Goal: Complete application form

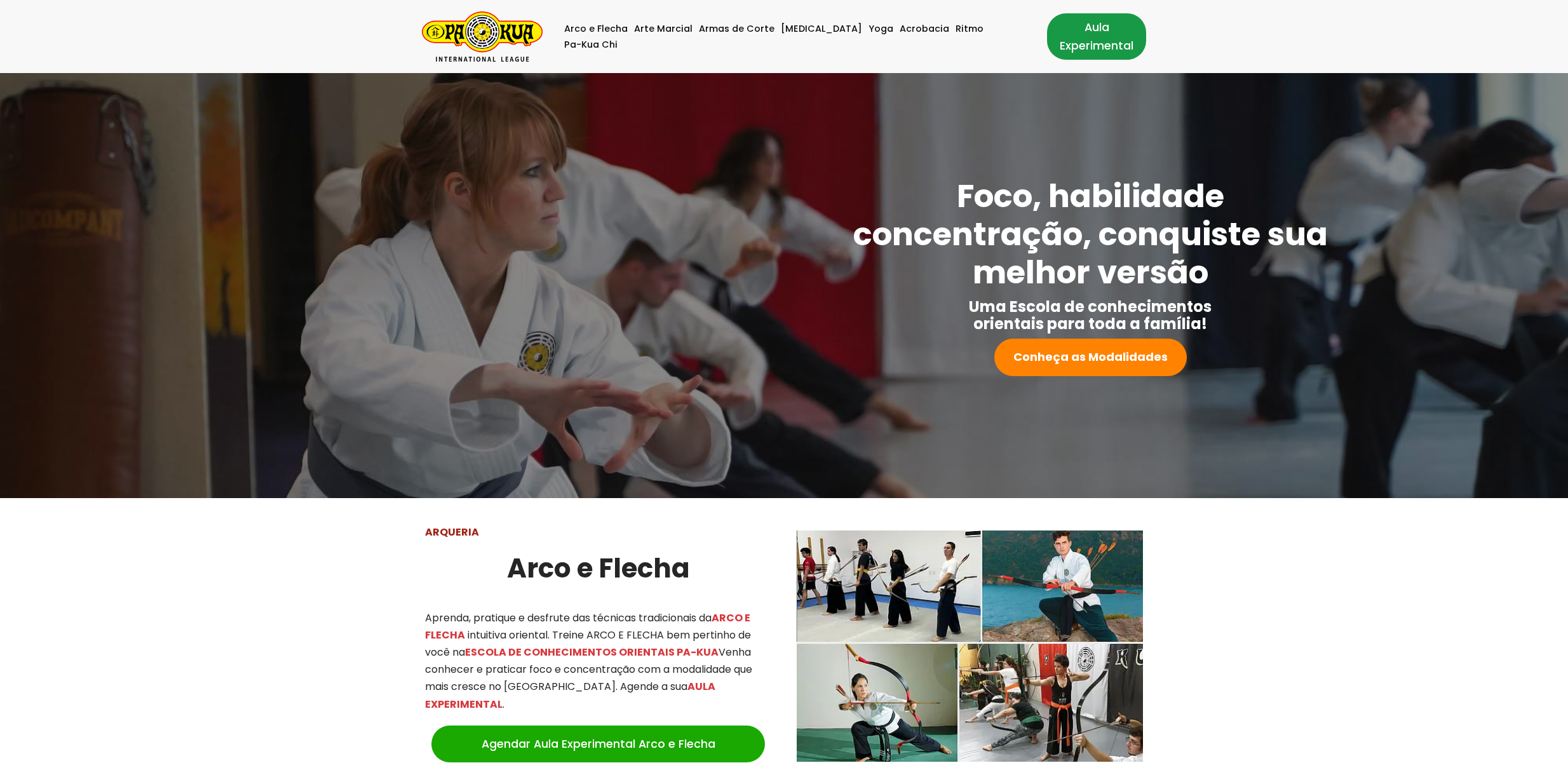
click at [1046, 32] on link "Aula Experimental" at bounding box center [1096, 36] width 99 height 46
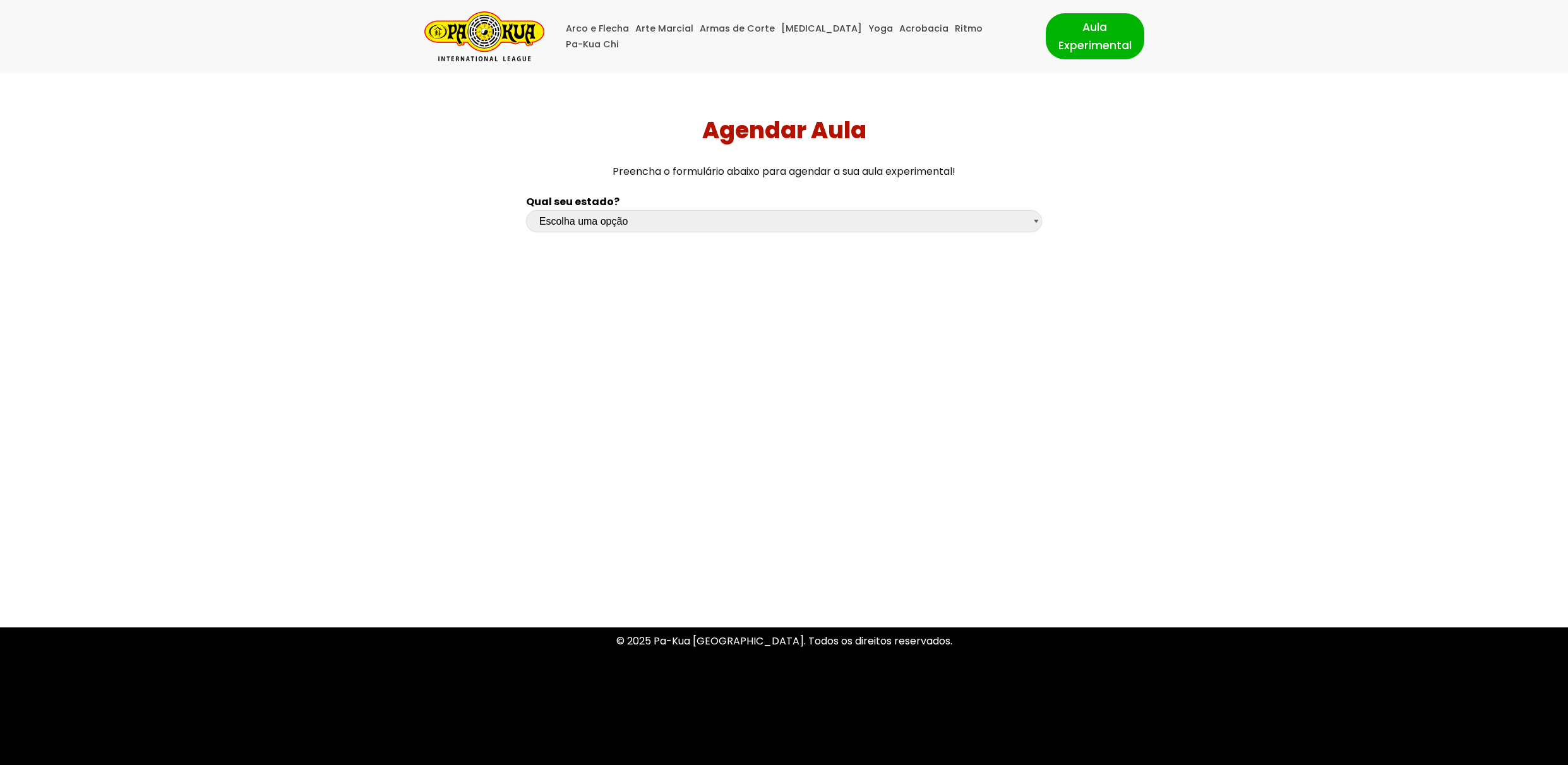
click at [702, 228] on select "Escolha uma opção [GEOGRAPHIC_DATA] [GEOGRAPHIC_DATA] [GEOGRAPHIC_DATA] [GEOGRA…" at bounding box center [784, 221] width 516 height 22
select select "sp"
click at [526, 210] on select "Escolha uma opção [GEOGRAPHIC_DATA] [GEOGRAPHIC_DATA] [GEOGRAPHIC_DATA] [GEOGRA…" at bounding box center [784, 221] width 516 height 22
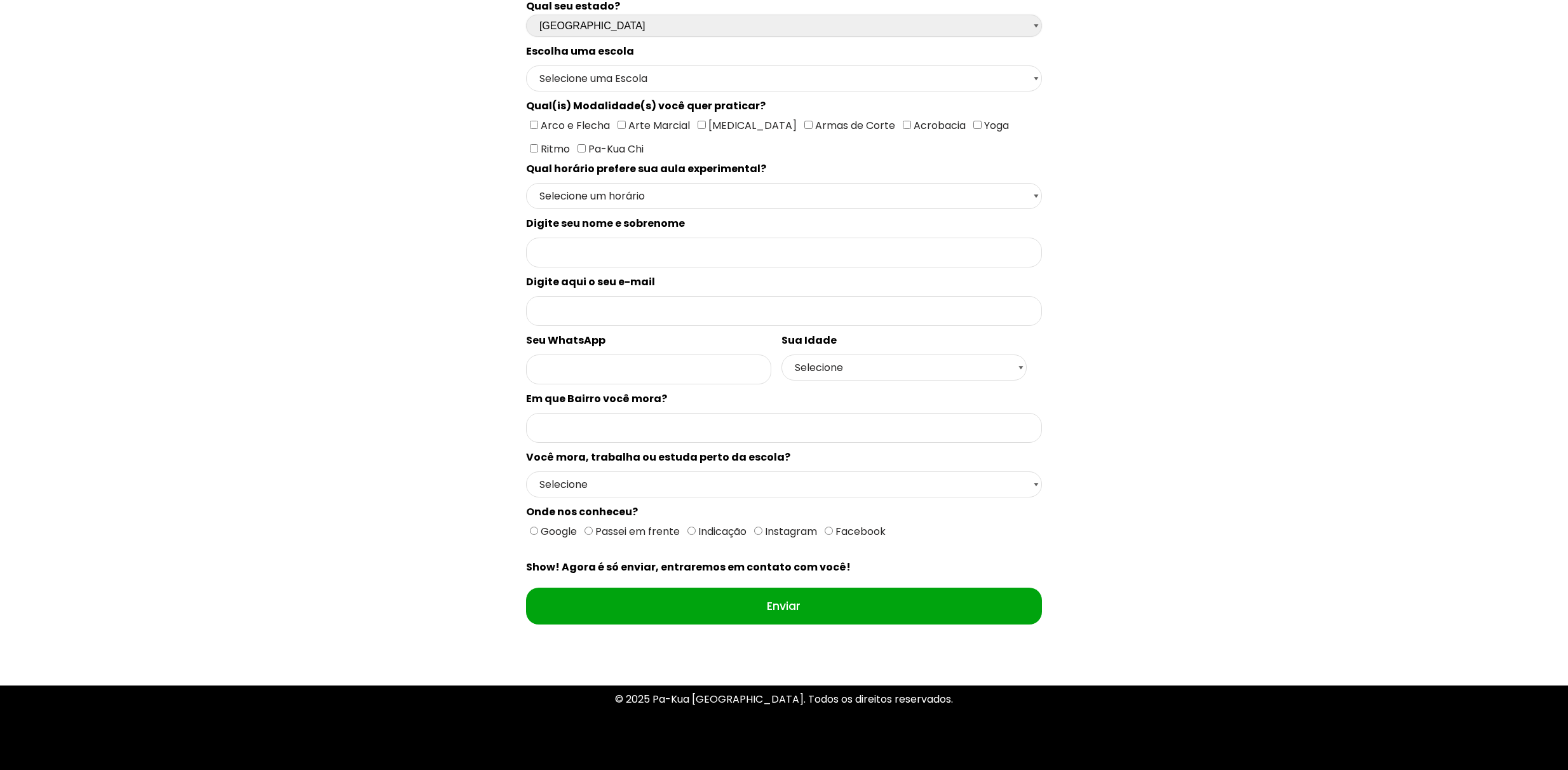
scroll to position [238, 0]
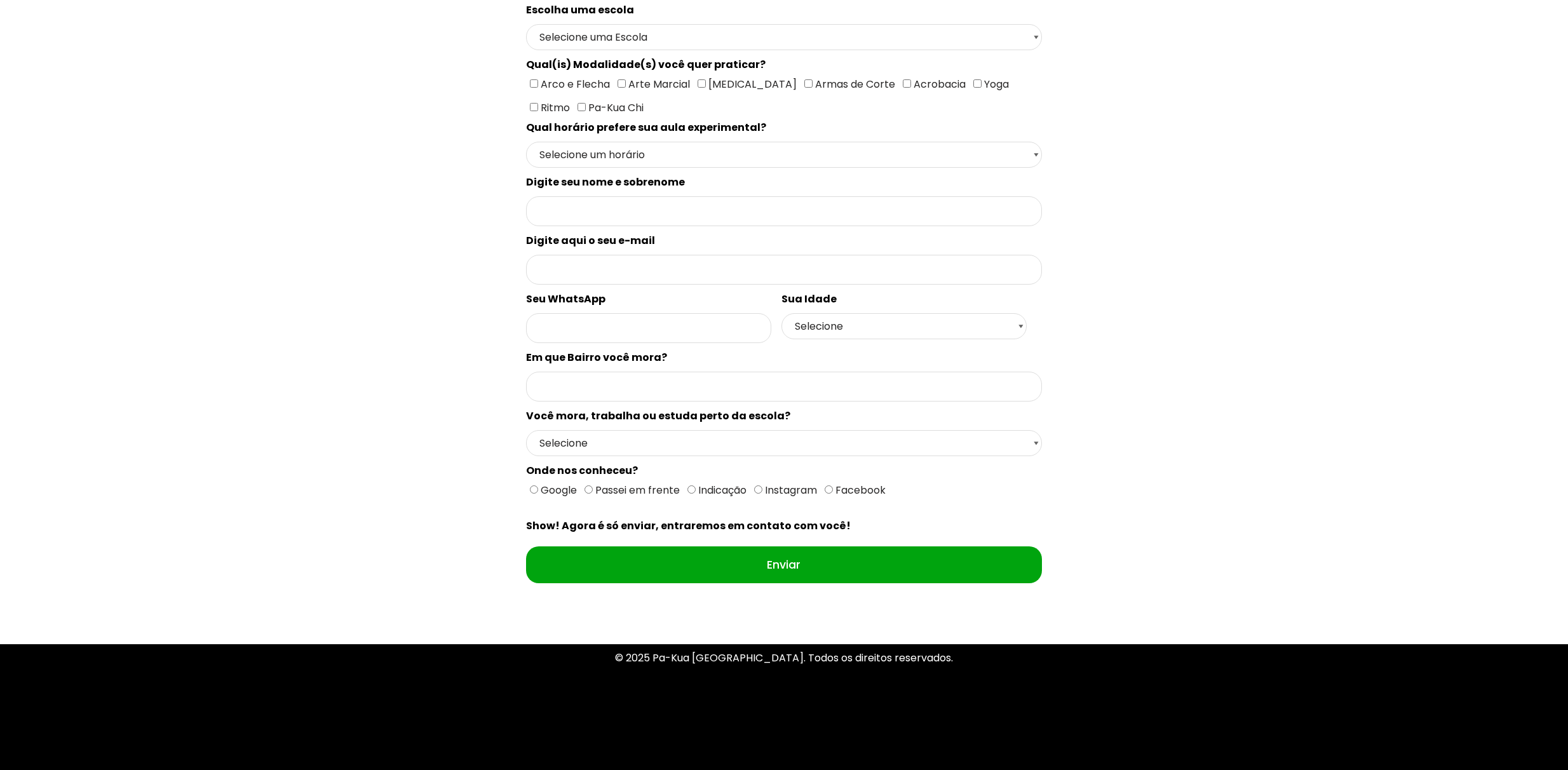
drag, startPoint x: 518, startPoint y: 532, endPoint x: 906, endPoint y: 571, distance: 390.0
click at [911, 571] on div "Qual seu estado? Escolha uma opção Rio Grande do Sul Santa Catarina Paraná São …" at bounding box center [784, 283] width 528 height 666
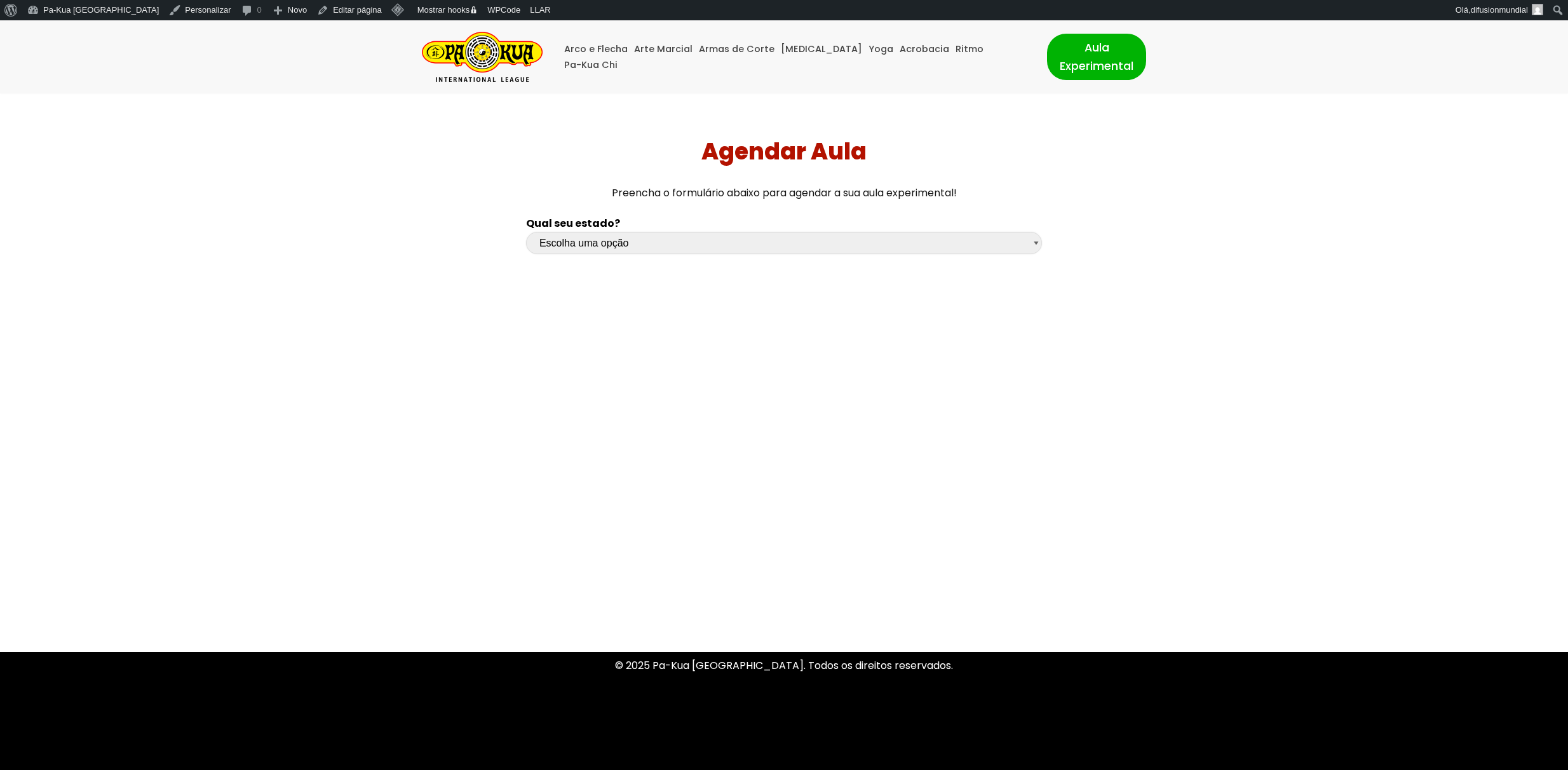
click at [752, 245] on select "Escolha uma opção Rio Grande do Sul Santa Catarina Paraná São Paulo Rio de Jane…" at bounding box center [783, 242] width 515 height 22
select select "sp"
click at [526, 232] on select "Escolha uma opção Rio Grande do Sul Santa Catarina Paraná São Paulo Rio de Jane…" at bounding box center [783, 242] width 515 height 22
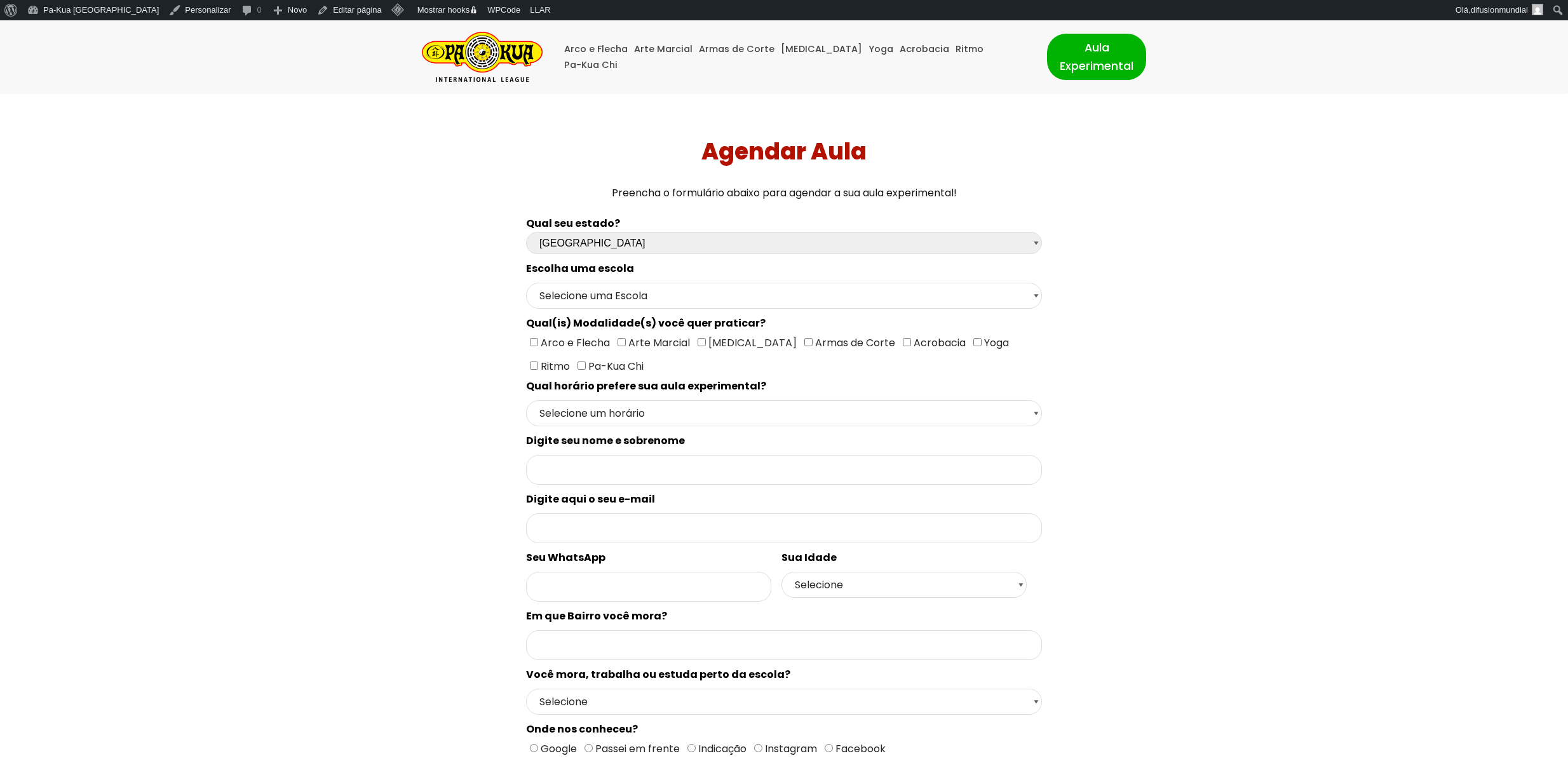
click at [354, 317] on div "Qual seu estado? Escolha uma opção [GEOGRAPHIC_DATA] [GEOGRAPHIC_DATA] [GEOGRAP…" at bounding box center [784, 570] width 1097 height 725
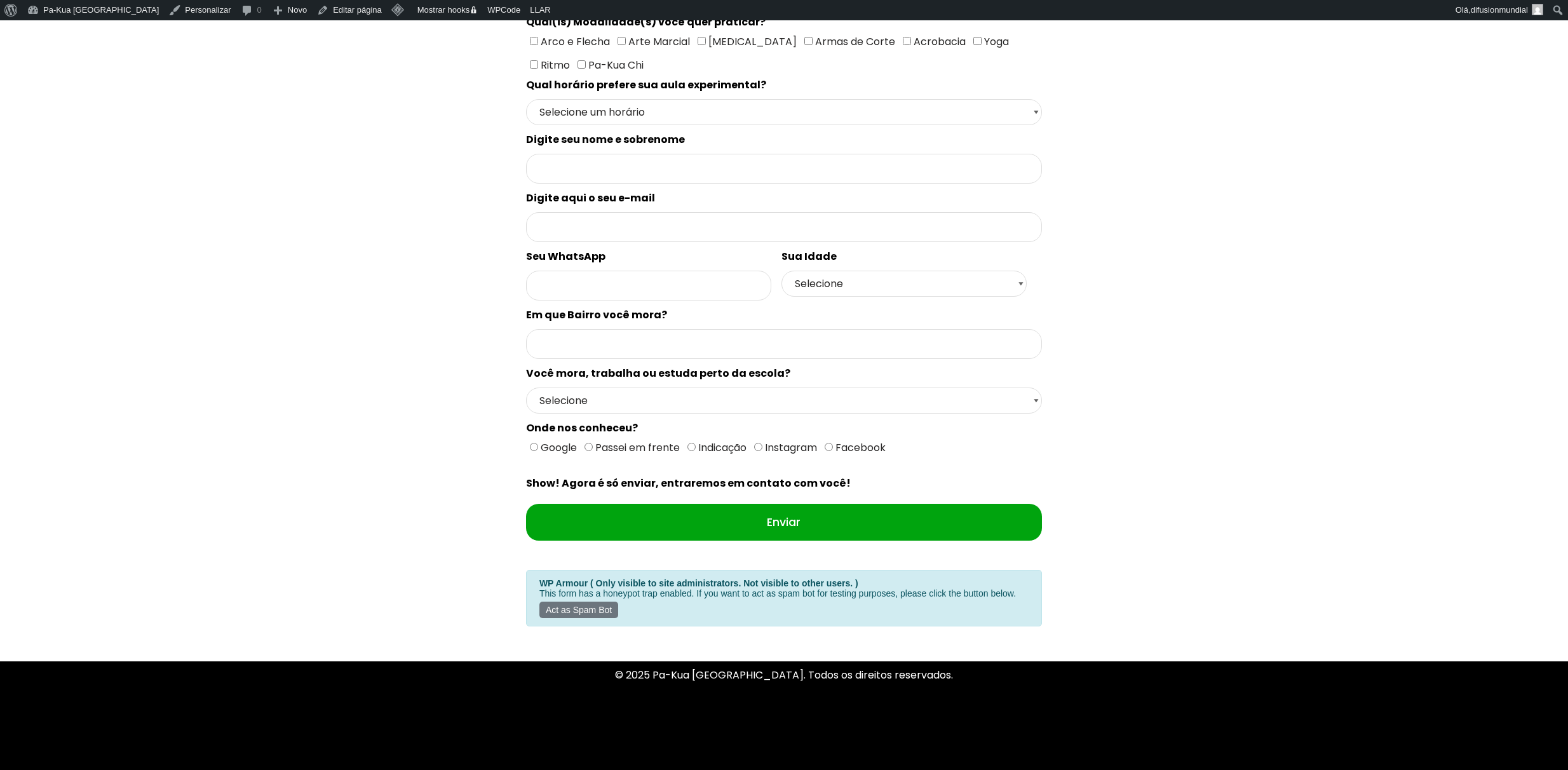
scroll to position [318, 0]
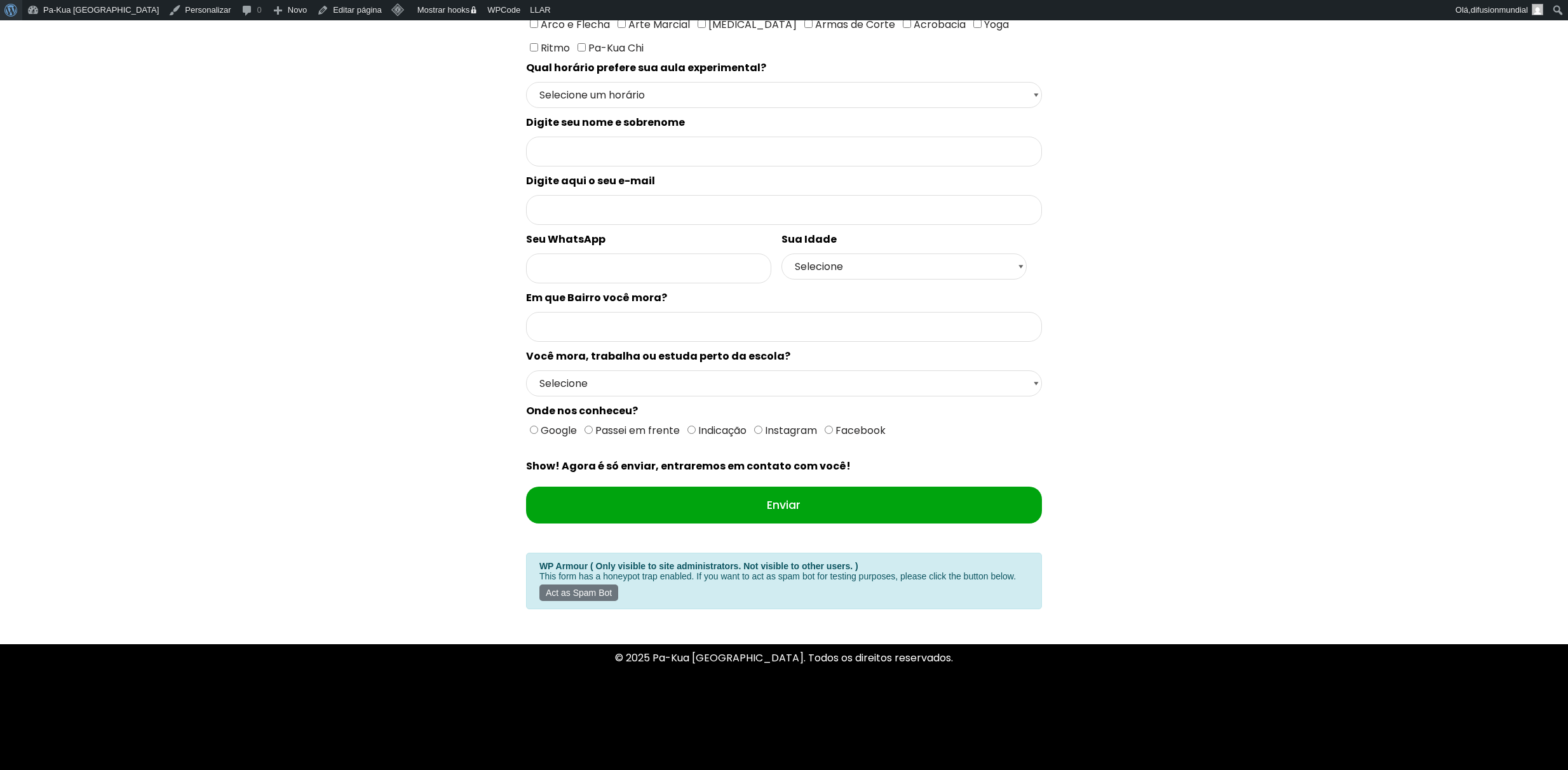
click at [14, 8] on span "Barra de ferramentas" at bounding box center [9, 9] width 10 height 18
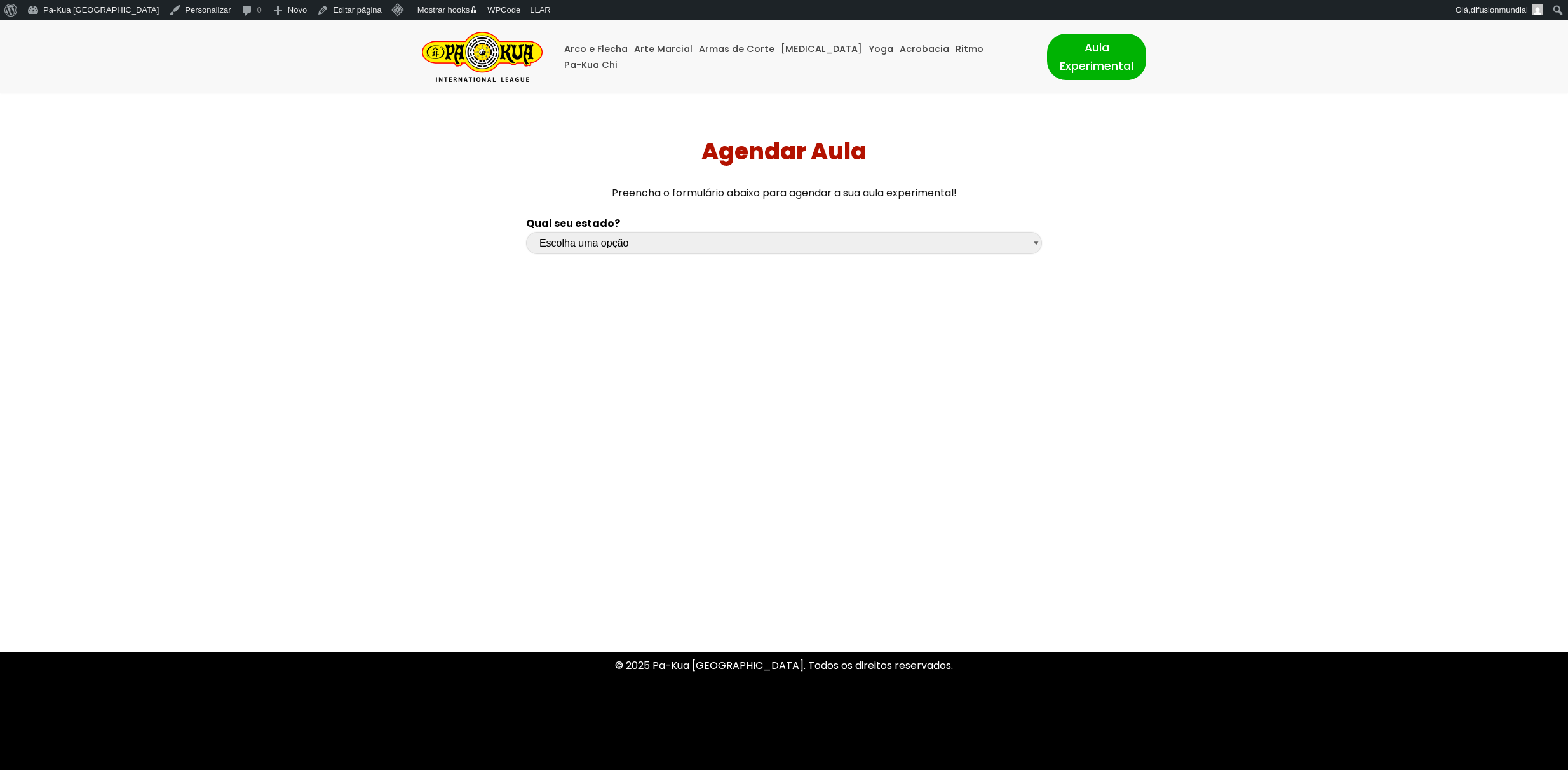
click at [629, 240] on select "Escolha uma opção Rio Grande do Sul Santa Catarina Paraná São Paulo Rio de Jane…" at bounding box center [783, 242] width 515 height 22
select select "sp"
click at [526, 232] on select "Escolha uma opção [GEOGRAPHIC_DATA] [GEOGRAPHIC_DATA] [GEOGRAPHIC_DATA] [GEOGRA…" at bounding box center [783, 242] width 515 height 22
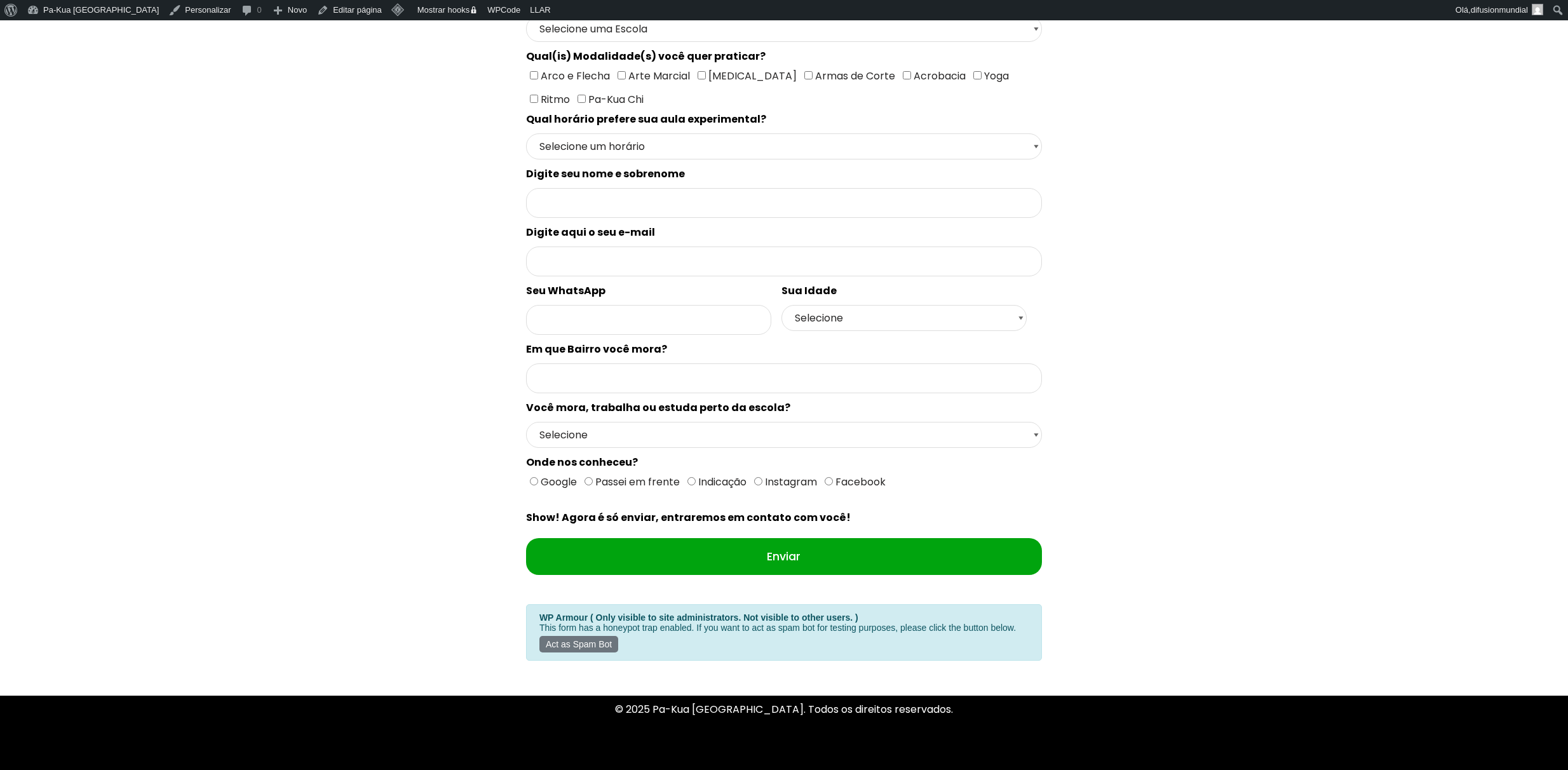
scroll to position [318, 0]
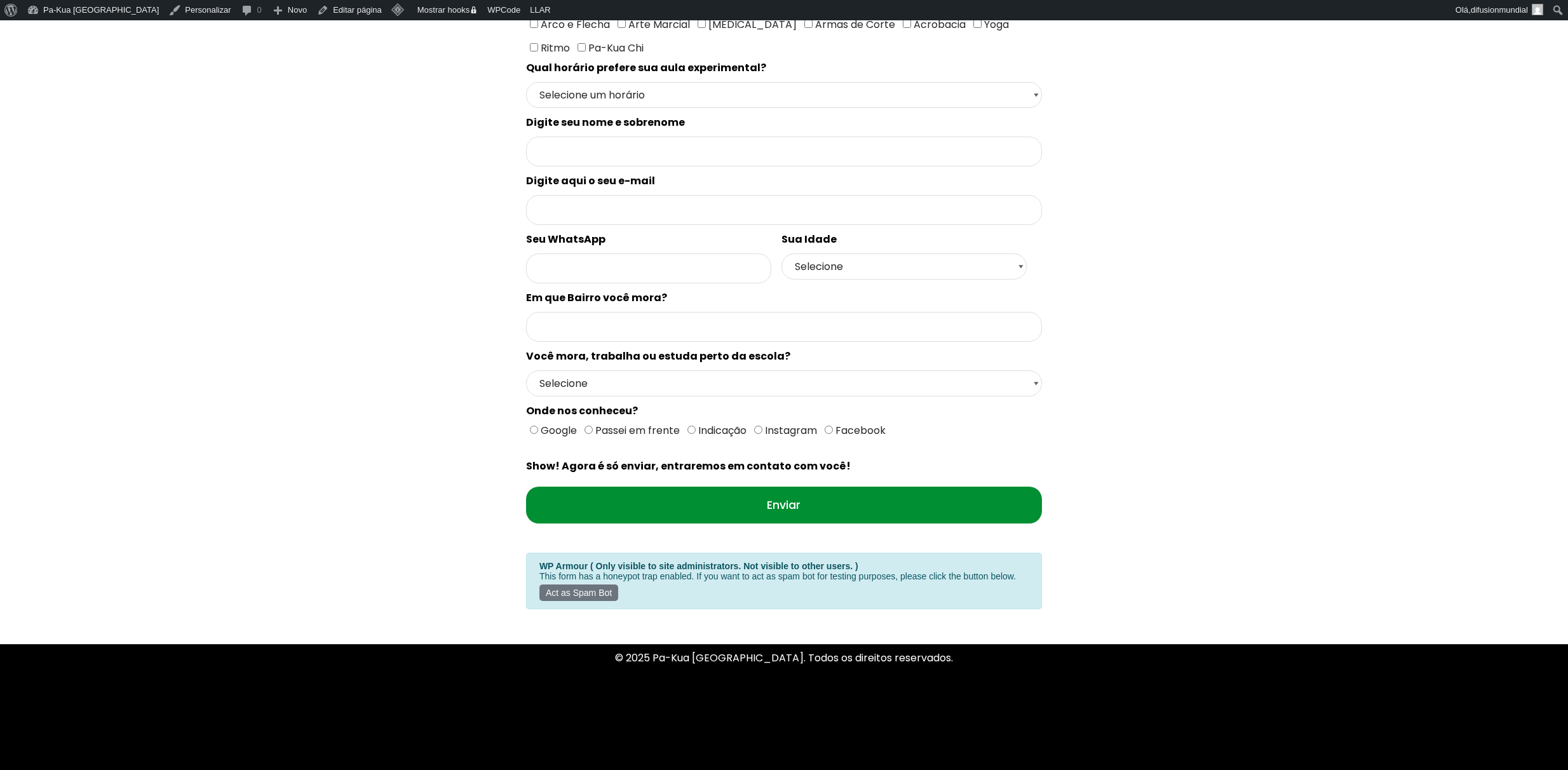
click at [677, 488] on input "Enviar" at bounding box center [783, 505] width 515 height 37
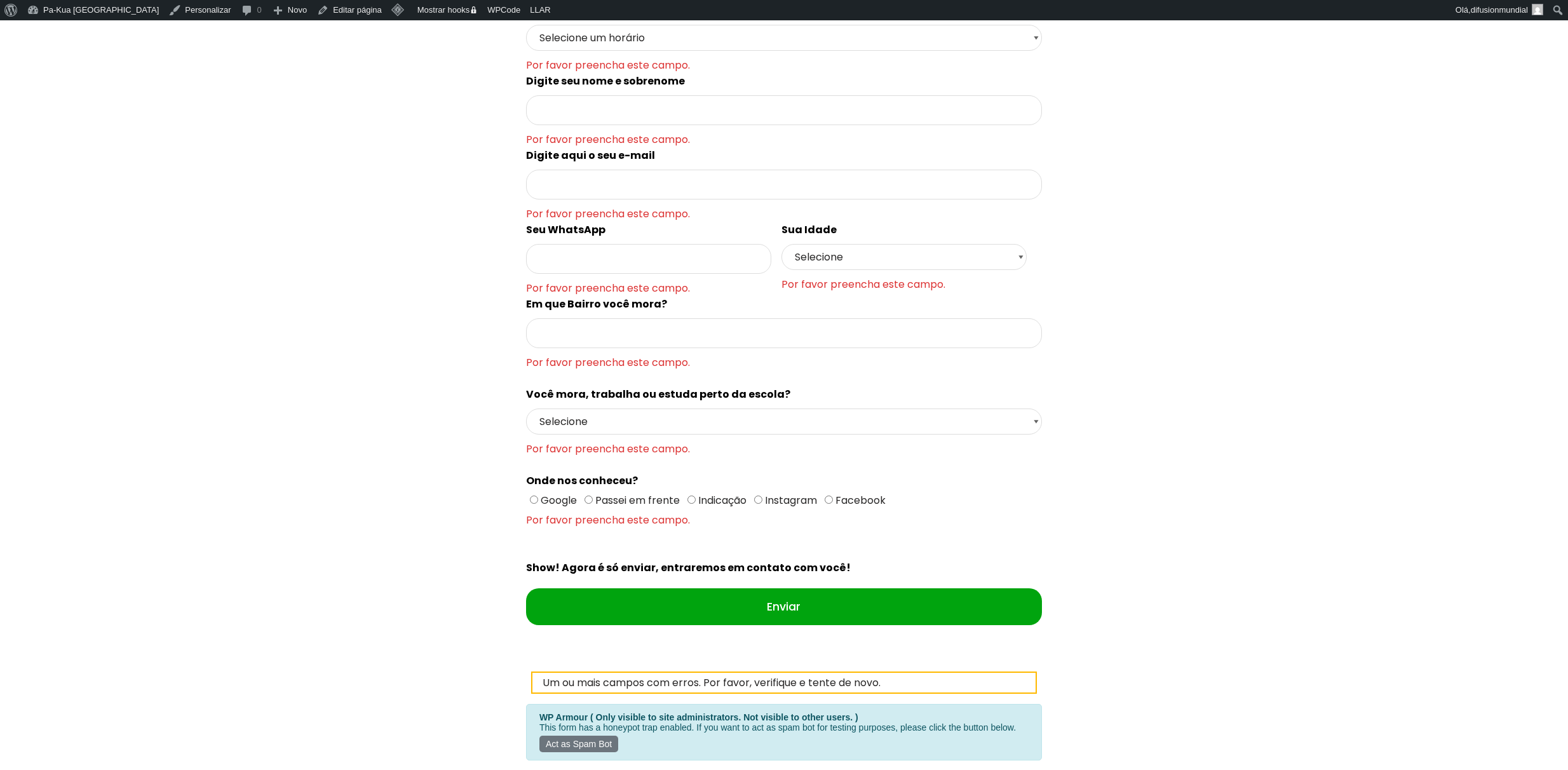
scroll to position [581, 0]
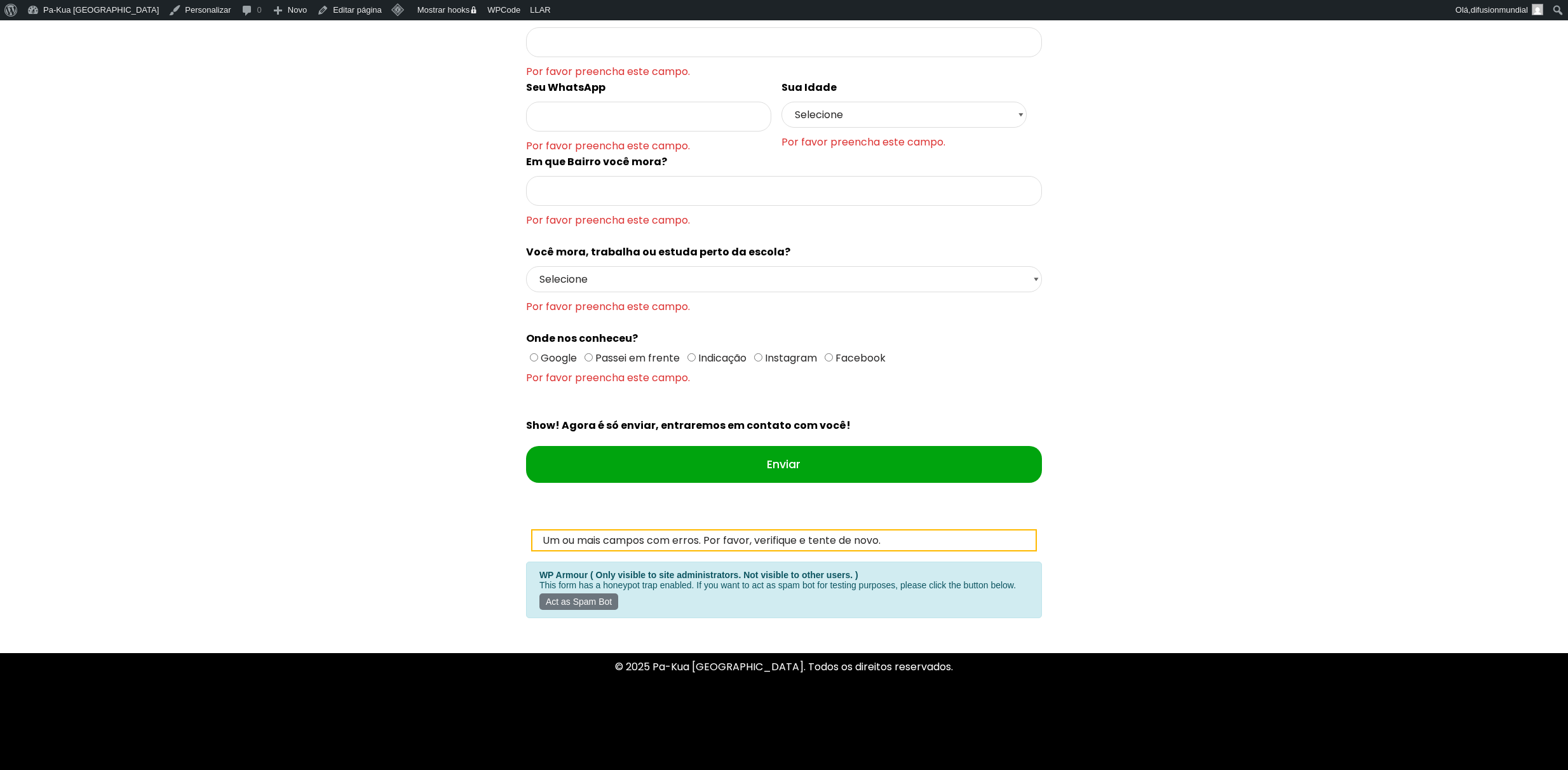
drag, startPoint x: 519, startPoint y: 420, endPoint x: 1052, endPoint y: 467, distance: 535.1
click at [1052, 467] on div "Qual seu estado? Escolha uma opção Rio Grande do Sul Santa Catarina Paraná São …" at bounding box center [784, 126] width 1097 height 998
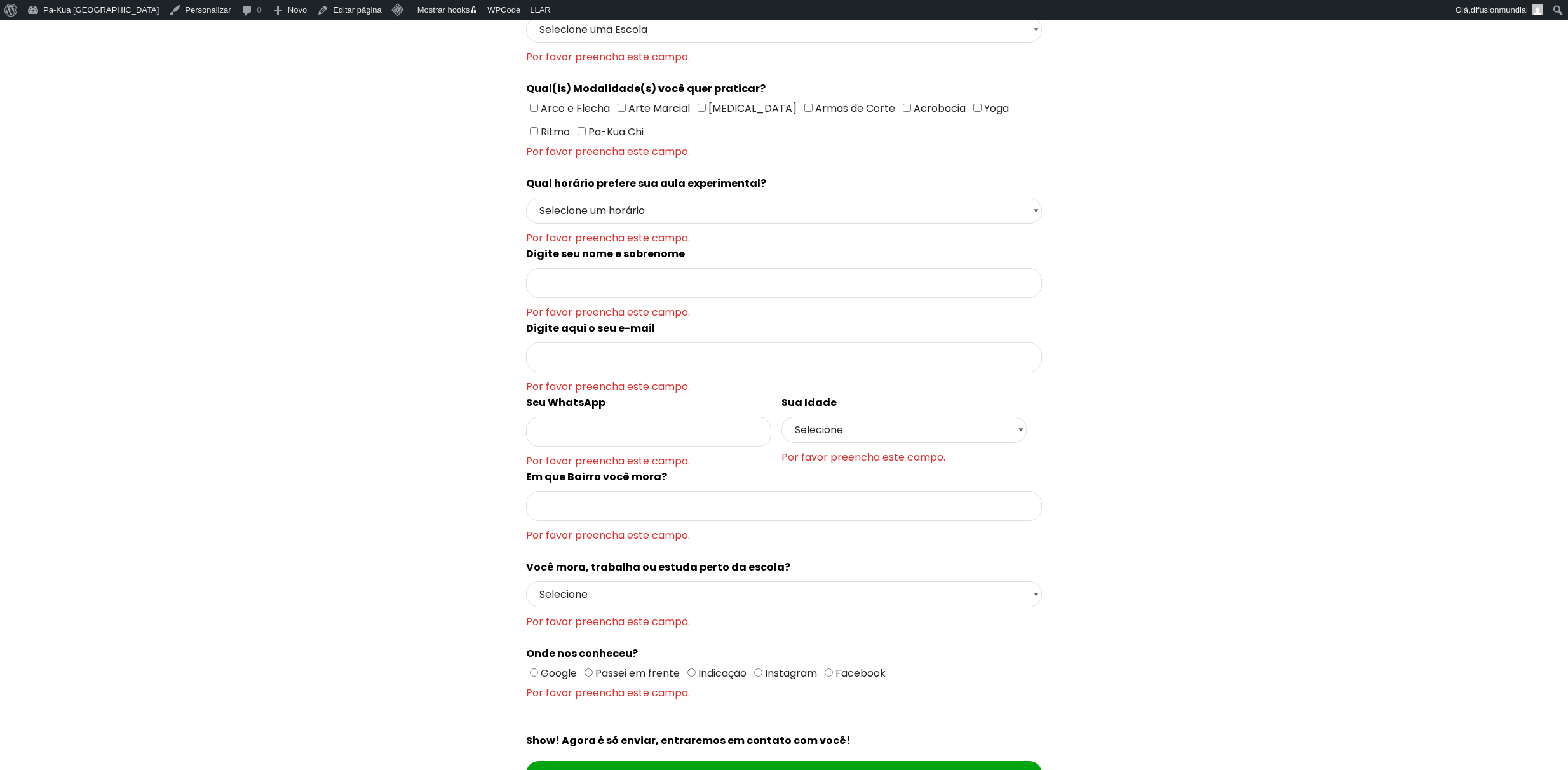
scroll to position [0, 0]
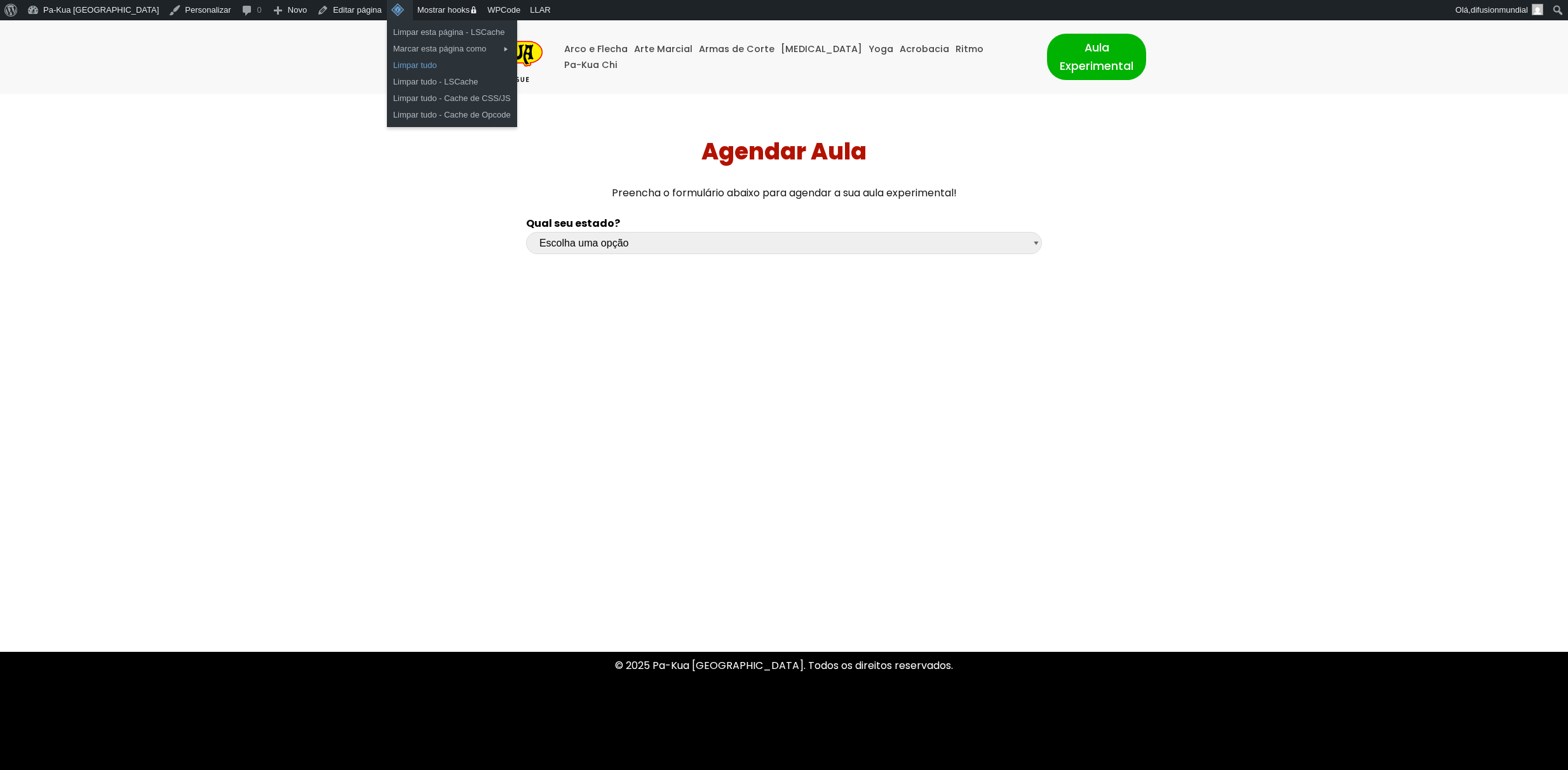
click at [387, 64] on link "Limpar tudo" at bounding box center [452, 65] width 130 height 17
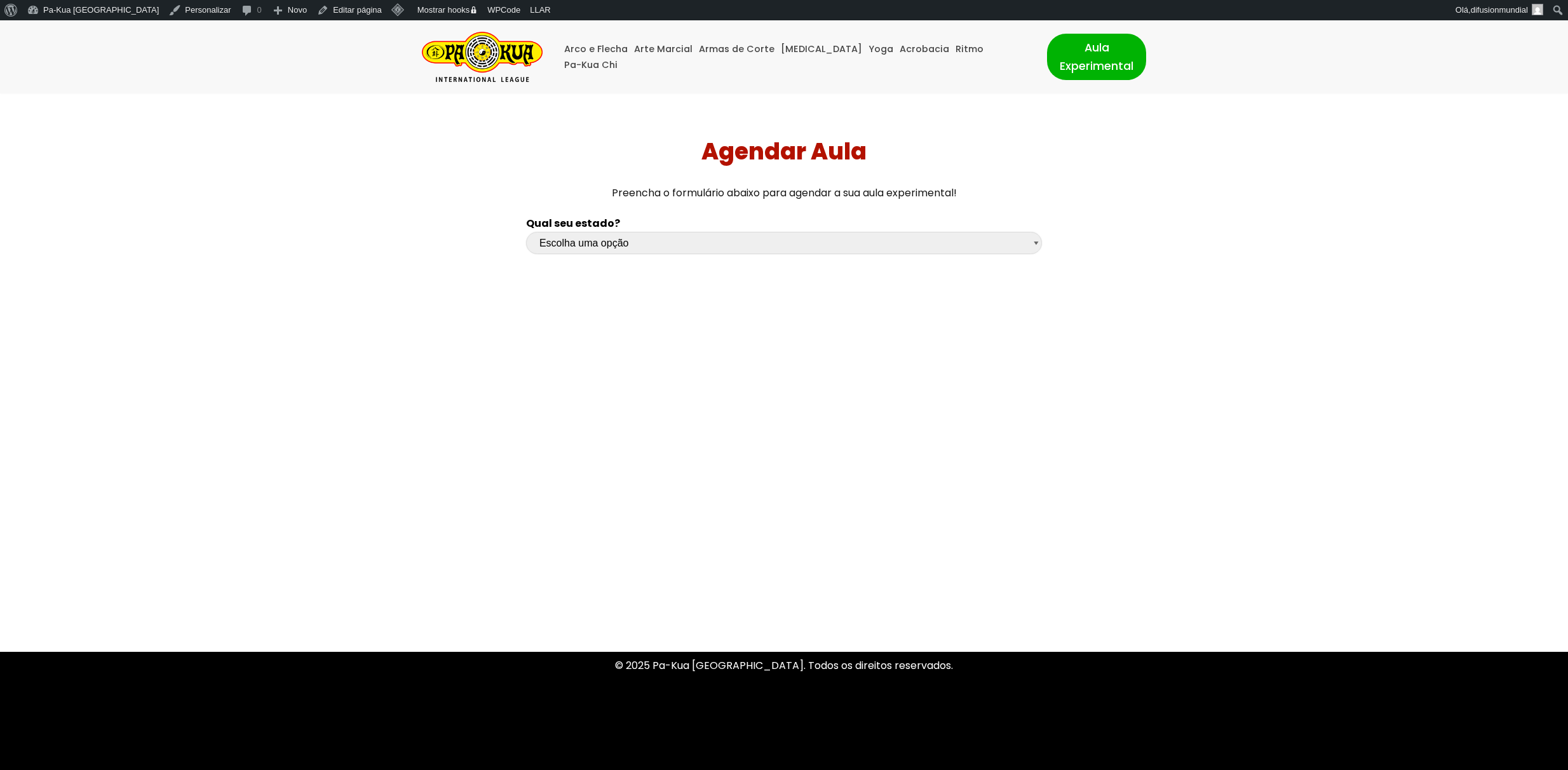
click at [727, 251] on select "Escolha uma opção [GEOGRAPHIC_DATA] [GEOGRAPHIC_DATA] [GEOGRAPHIC_DATA] [GEOGRA…" at bounding box center [783, 242] width 515 height 22
select select "sp"
click at [526, 232] on select "Escolha uma opção [GEOGRAPHIC_DATA] [GEOGRAPHIC_DATA] [GEOGRAPHIC_DATA] [GEOGRA…" at bounding box center [783, 242] width 515 height 22
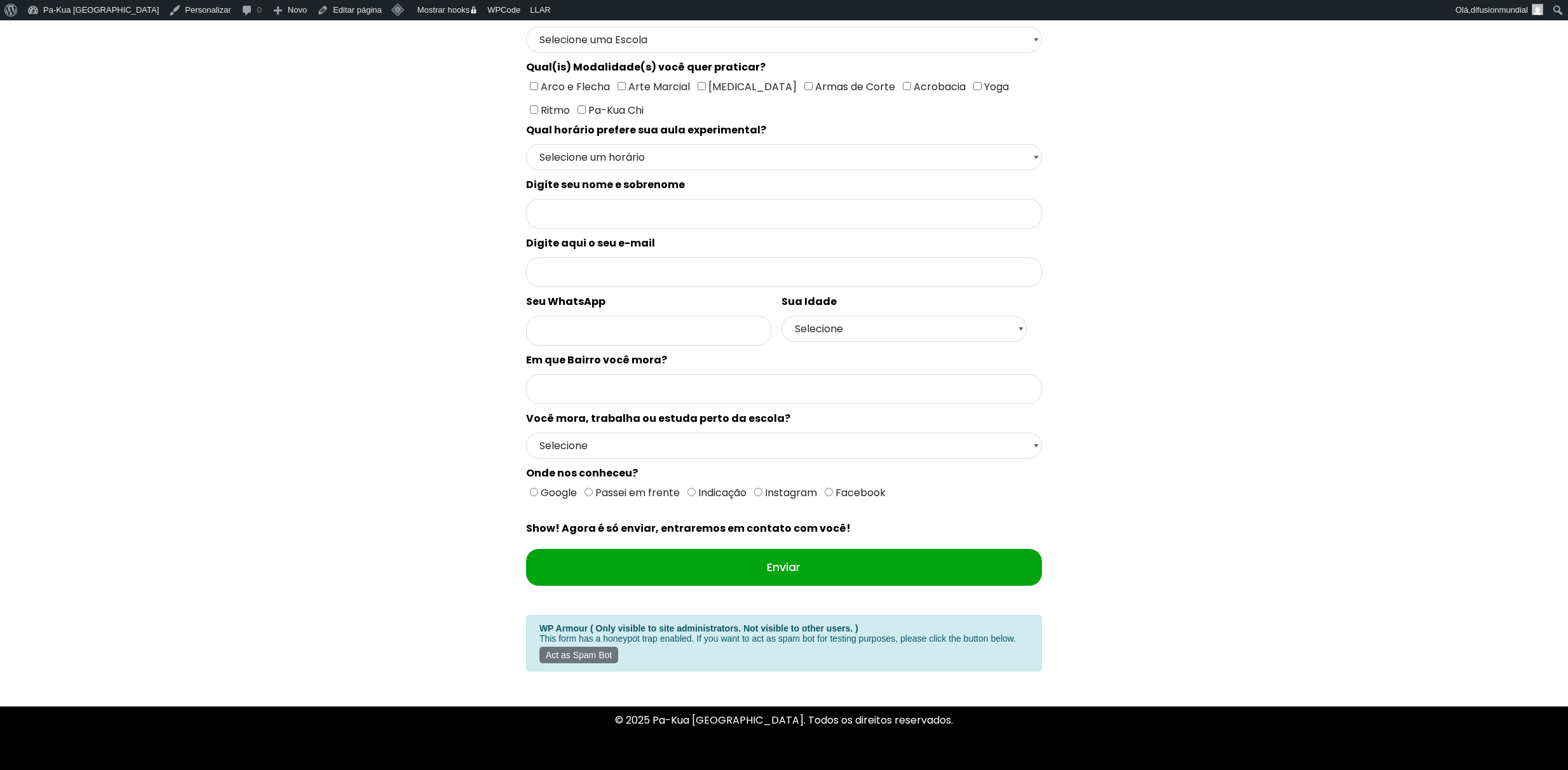
scroll to position [318, 0]
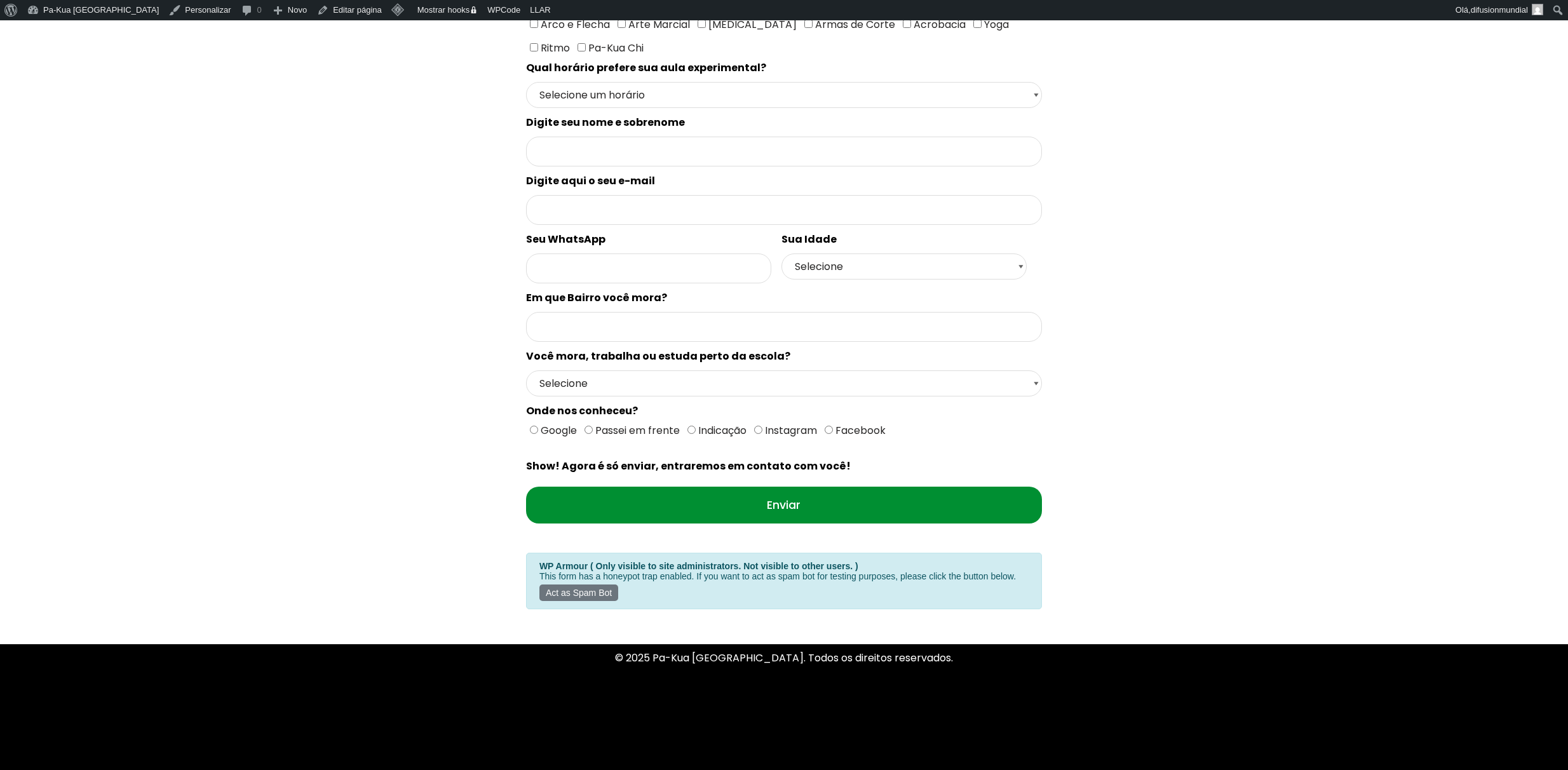
click at [763, 491] on input "Enviar" at bounding box center [783, 505] width 515 height 37
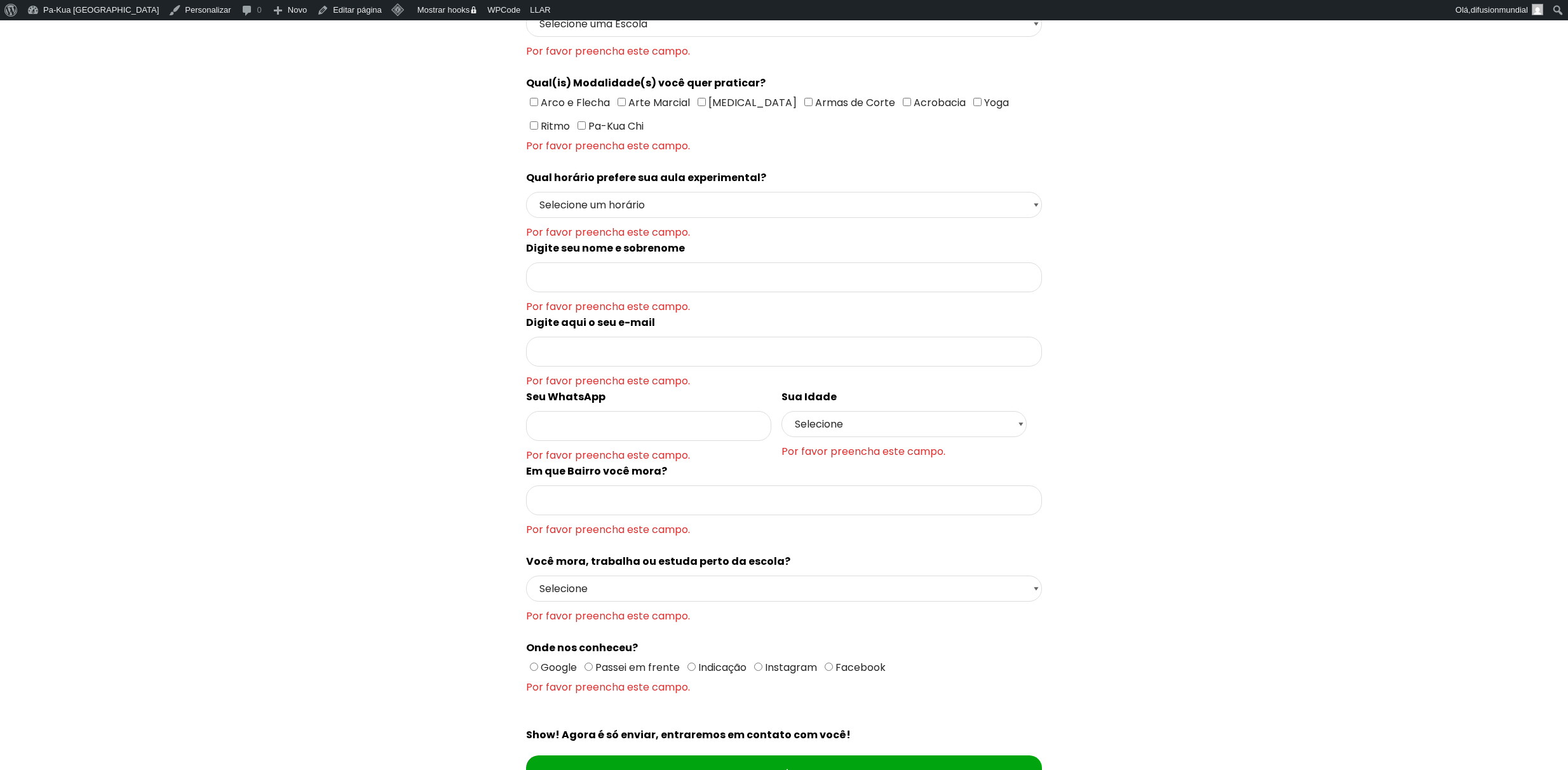
scroll to position [194, 0]
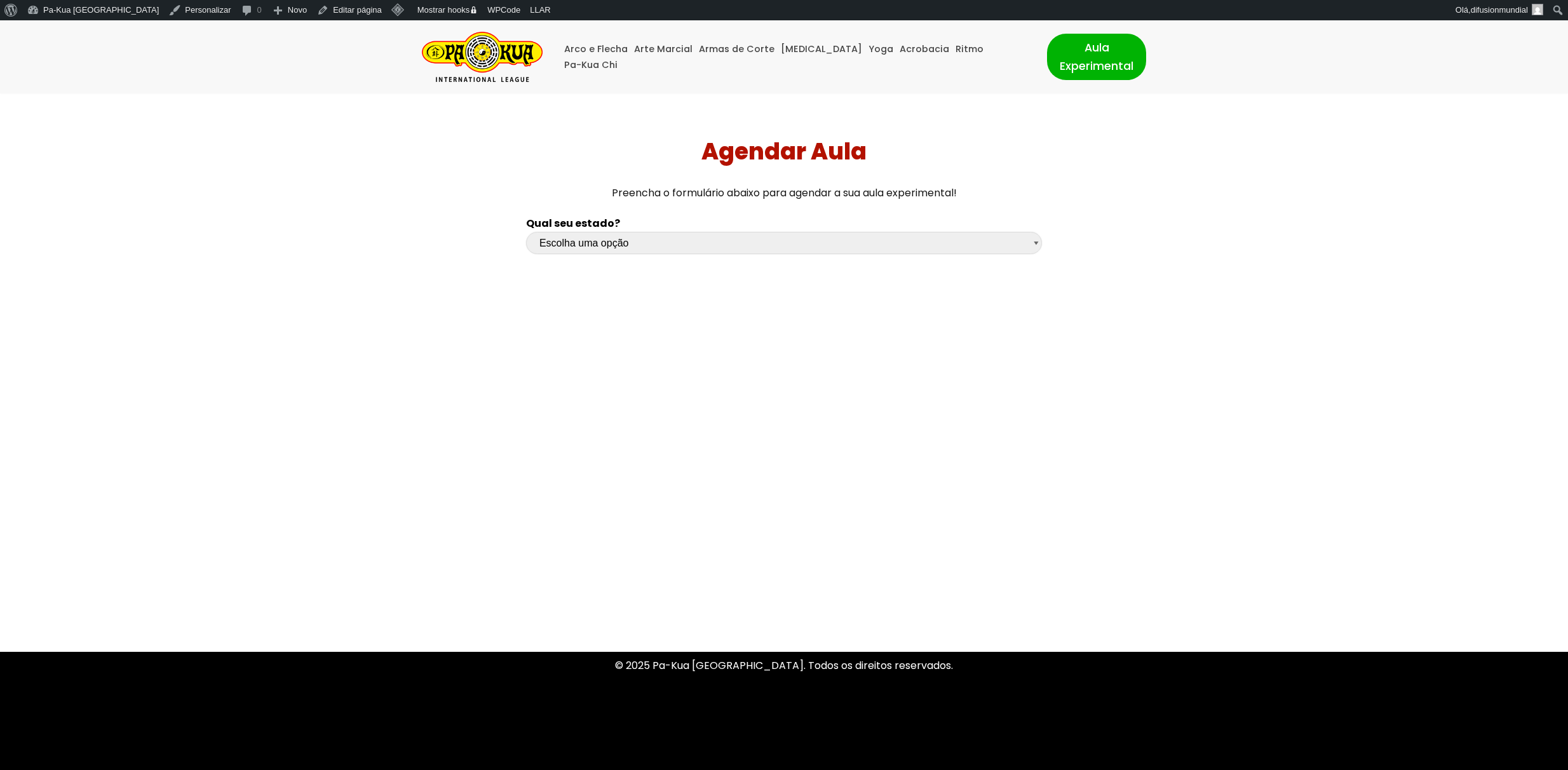
click at [884, 252] on select "Escolha uma opção Rio Grande do Sul Santa Catarina Paraná São Paulo Rio de Jane…" at bounding box center [783, 242] width 515 height 22
select select "sp"
click at [526, 232] on select "Escolha uma opção Rio Grande do Sul Santa Catarina Paraná São Paulo Rio de Jane…" at bounding box center [783, 242] width 515 height 22
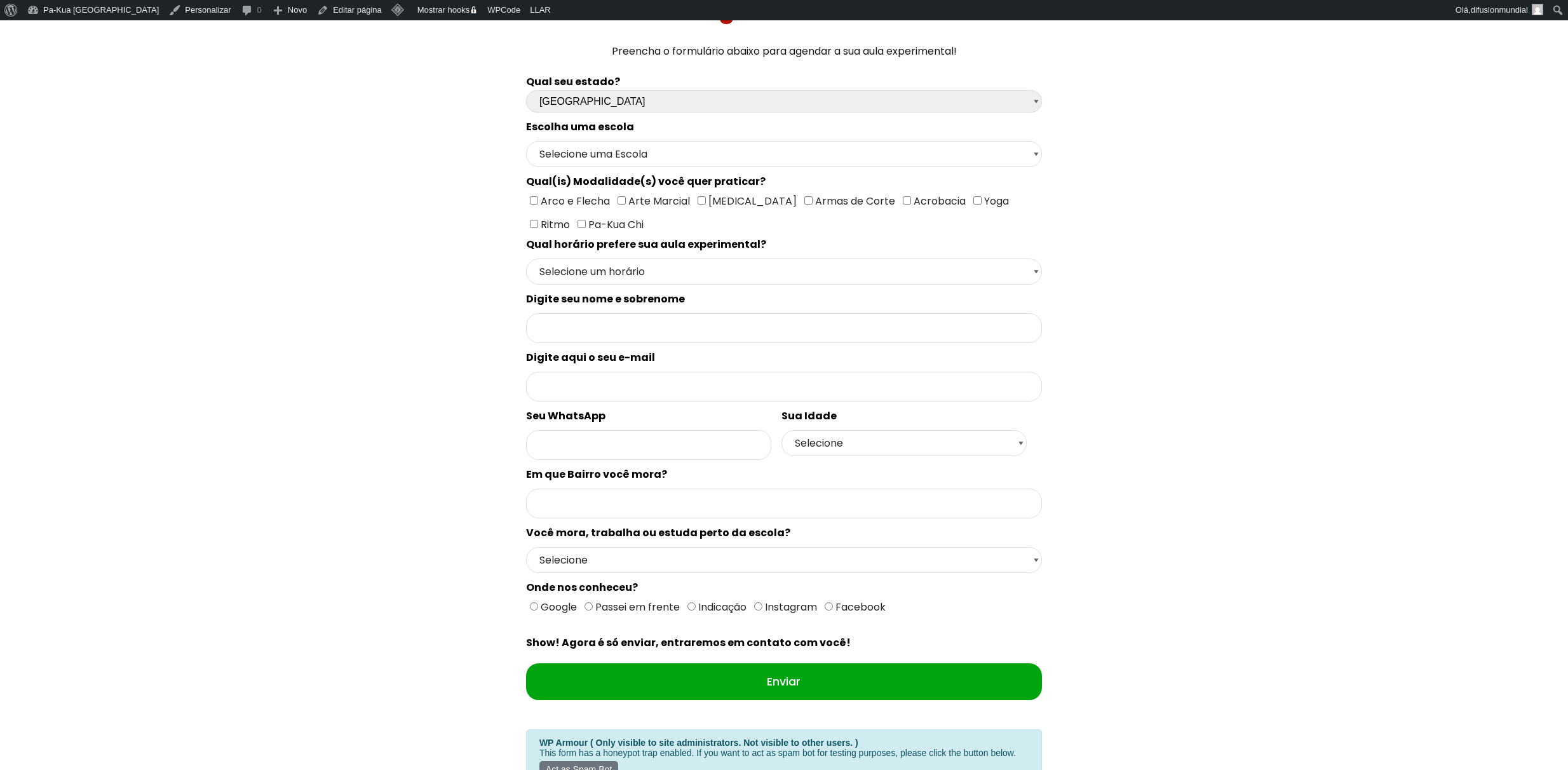
scroll to position [318, 0]
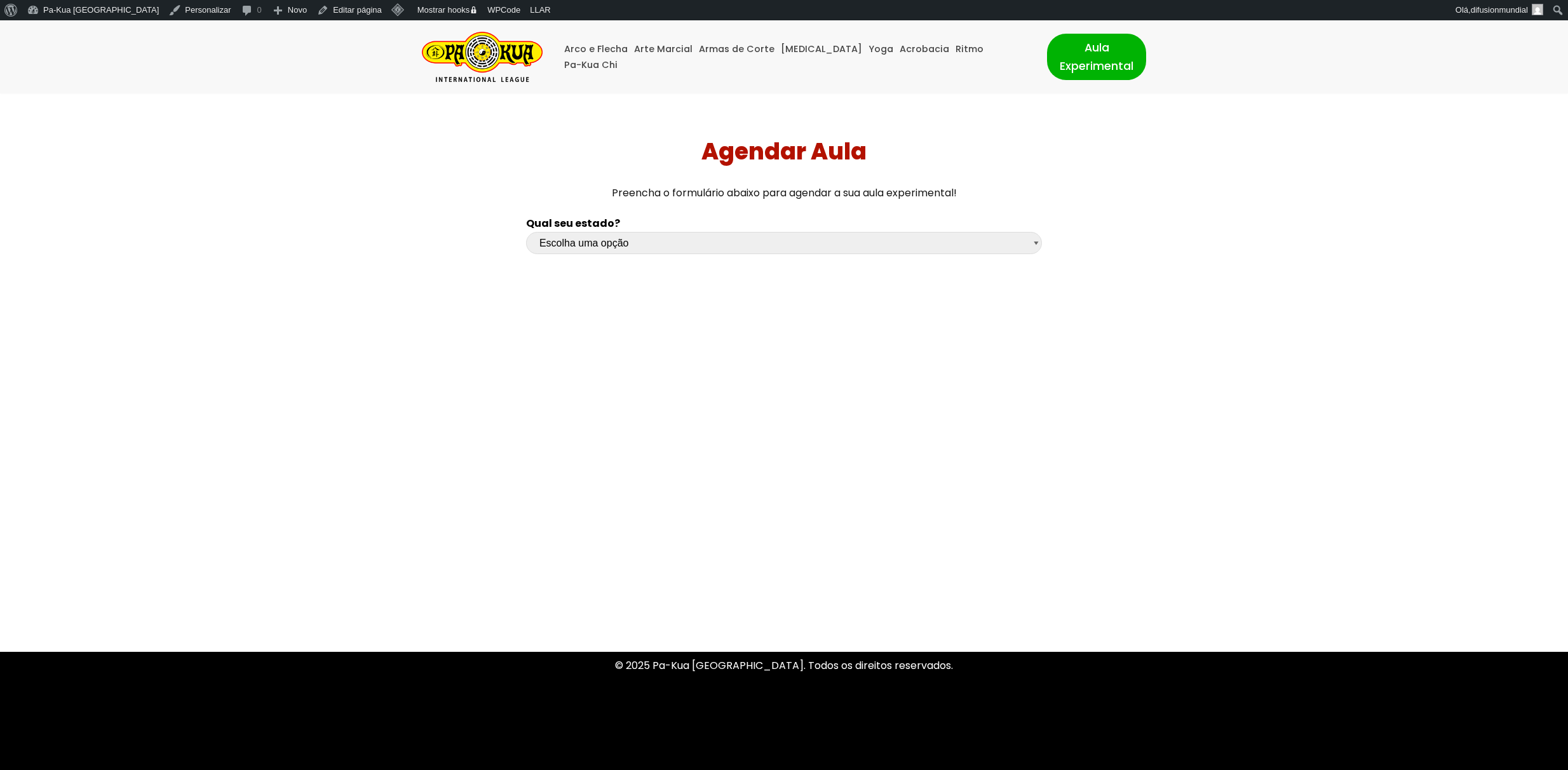
click at [377, 312] on main "Agendar Aula Preencha o formulário abaixo para agendar a sua aula experimental!…" at bounding box center [784, 368] width 1568 height 548
click at [708, 248] on select "Escolha uma opção [GEOGRAPHIC_DATA] [GEOGRAPHIC_DATA] [GEOGRAPHIC_DATA] [GEOGRA…" at bounding box center [783, 242] width 515 height 22
select select "sp"
click at [526, 232] on select "Escolha uma opção [GEOGRAPHIC_DATA] [GEOGRAPHIC_DATA] [GEOGRAPHIC_DATA] [GEOGRA…" at bounding box center [783, 242] width 515 height 22
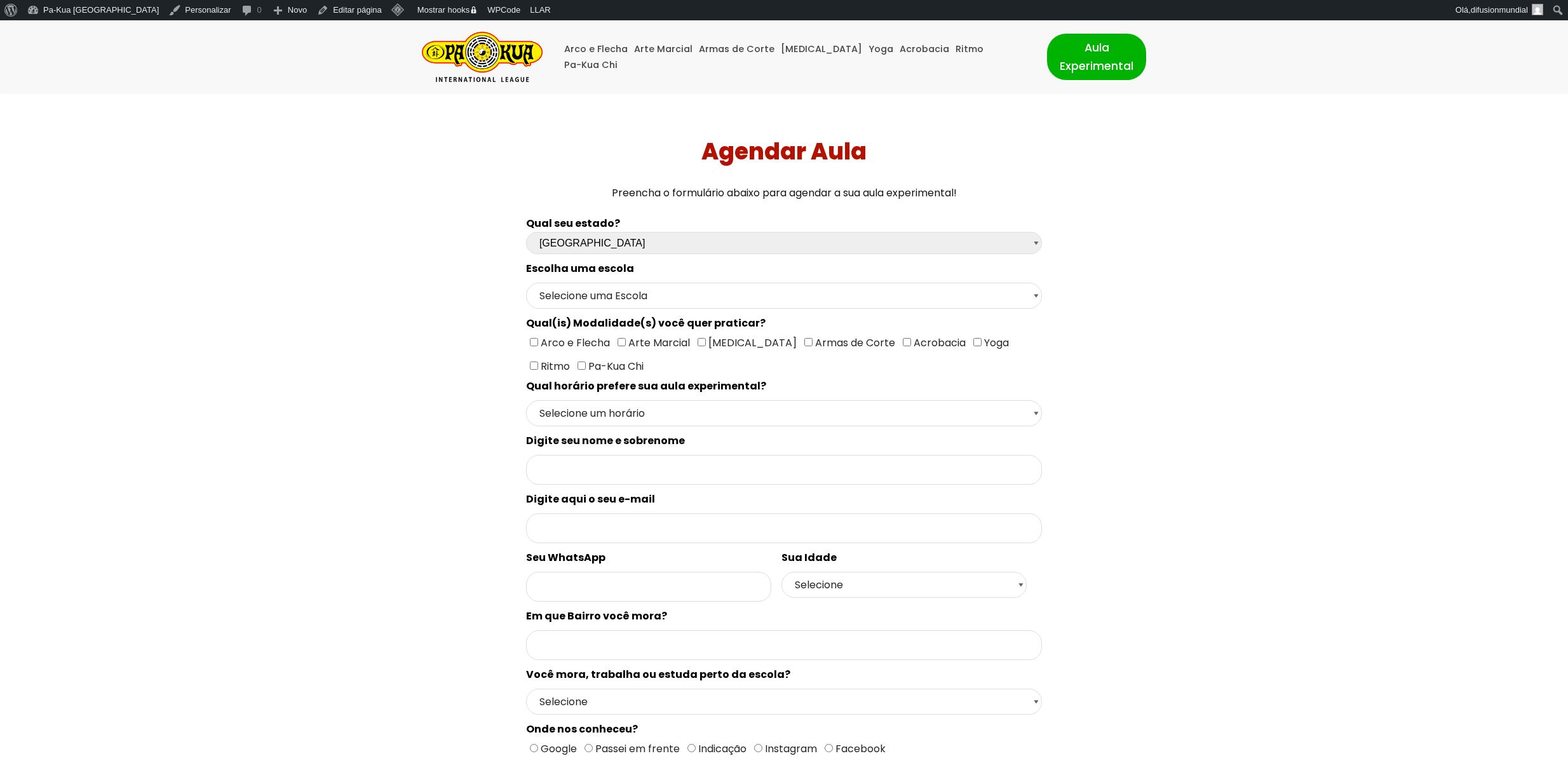
click at [439, 389] on div "Qual seu estado? Escolha uma opção Rio Grande do Sul Santa Catarina Paraná São …" at bounding box center [784, 570] width 1097 height 725
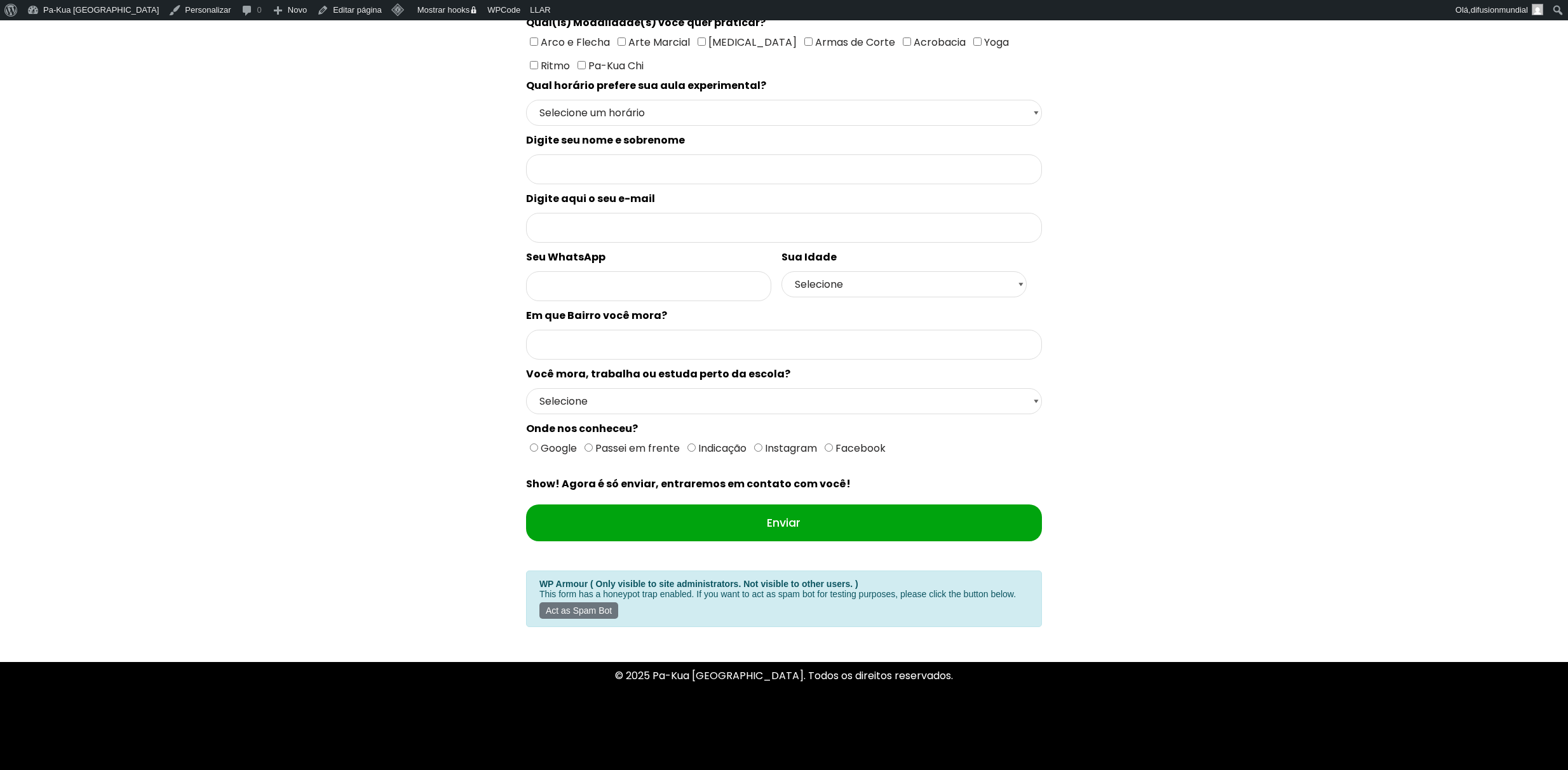
scroll to position [318, 0]
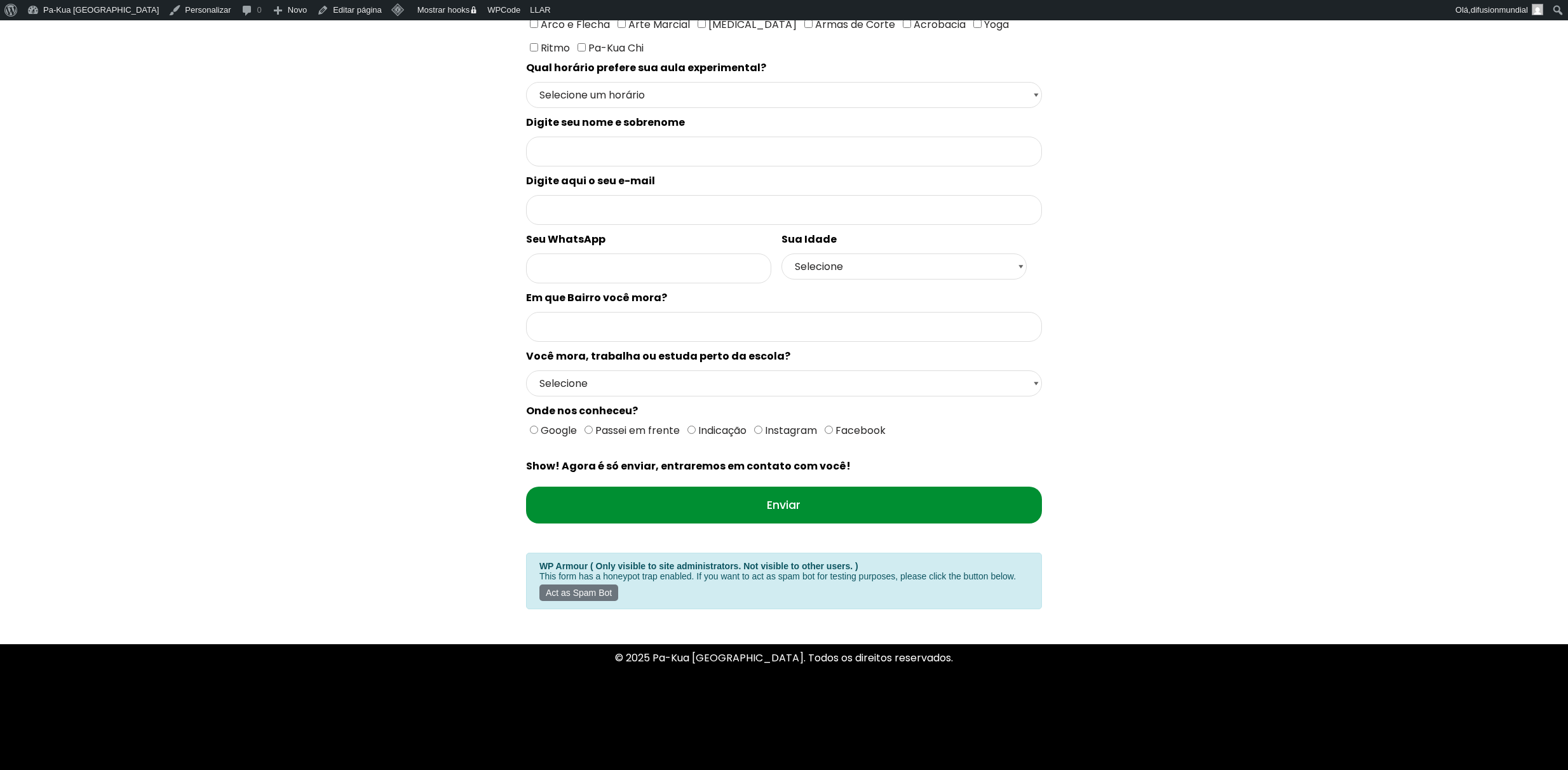
click at [774, 488] on input "Enviar" at bounding box center [783, 505] width 515 height 37
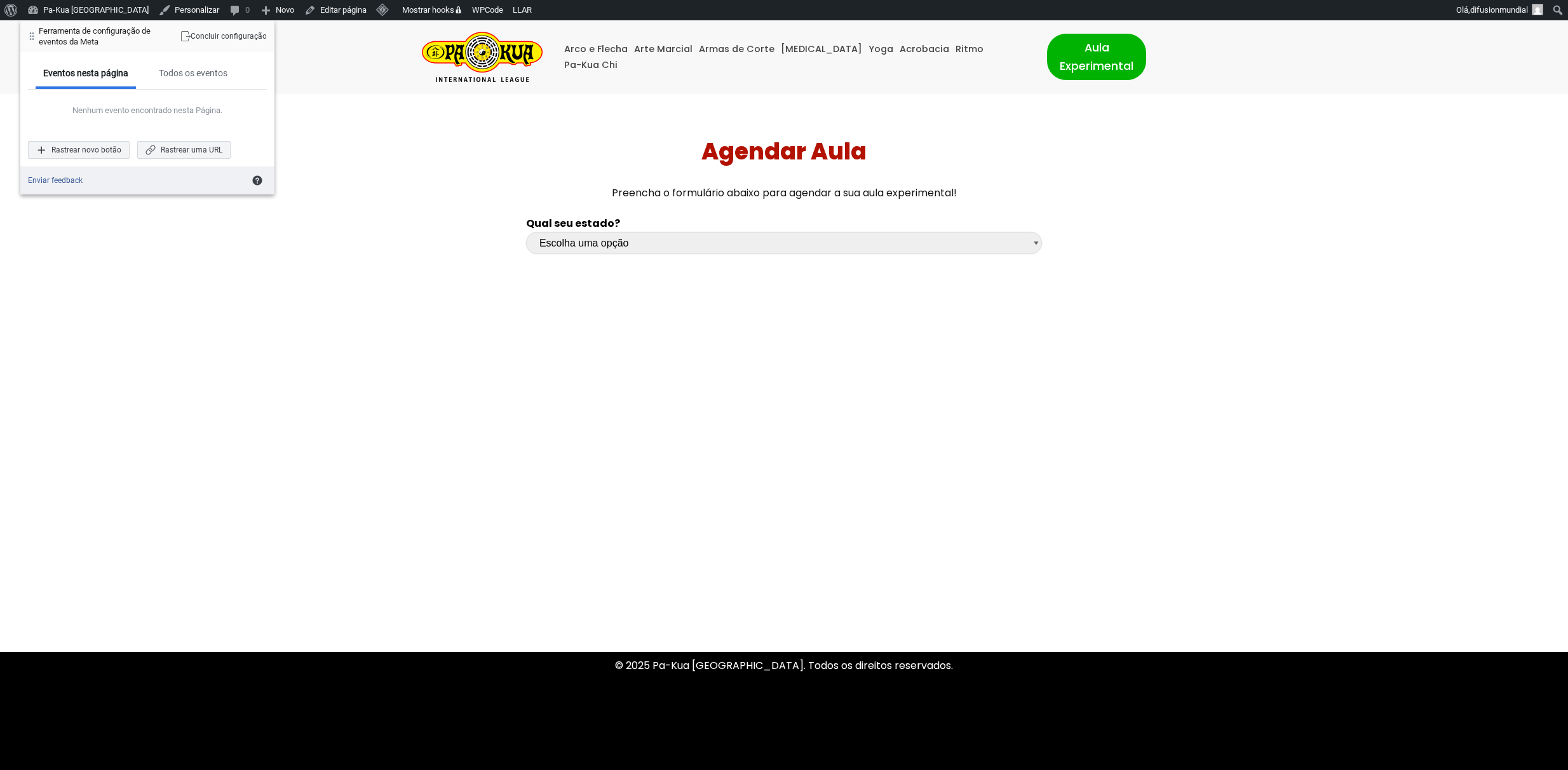
click at [819, 238] on select "Escolha uma opção Rio Grande do Sul Santa Catarina Paraná São Paulo Rio de Jane…" at bounding box center [783, 242] width 515 height 22
select select "sp"
click at [526, 232] on select "Escolha uma opção Rio Grande do Sul Santa Catarina Paraná São Paulo Rio de Jane…" at bounding box center [783, 242] width 515 height 22
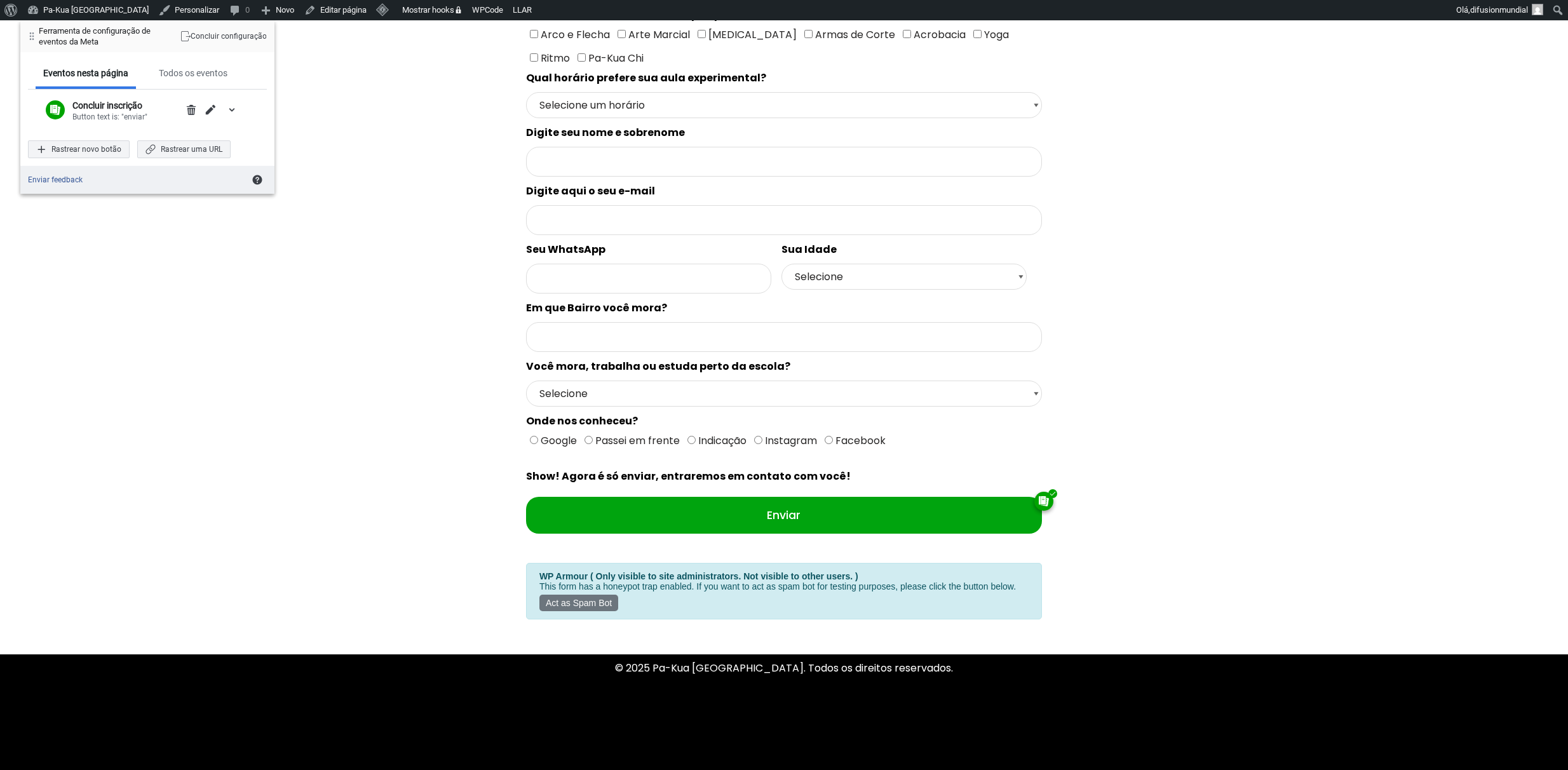
scroll to position [318, 0]
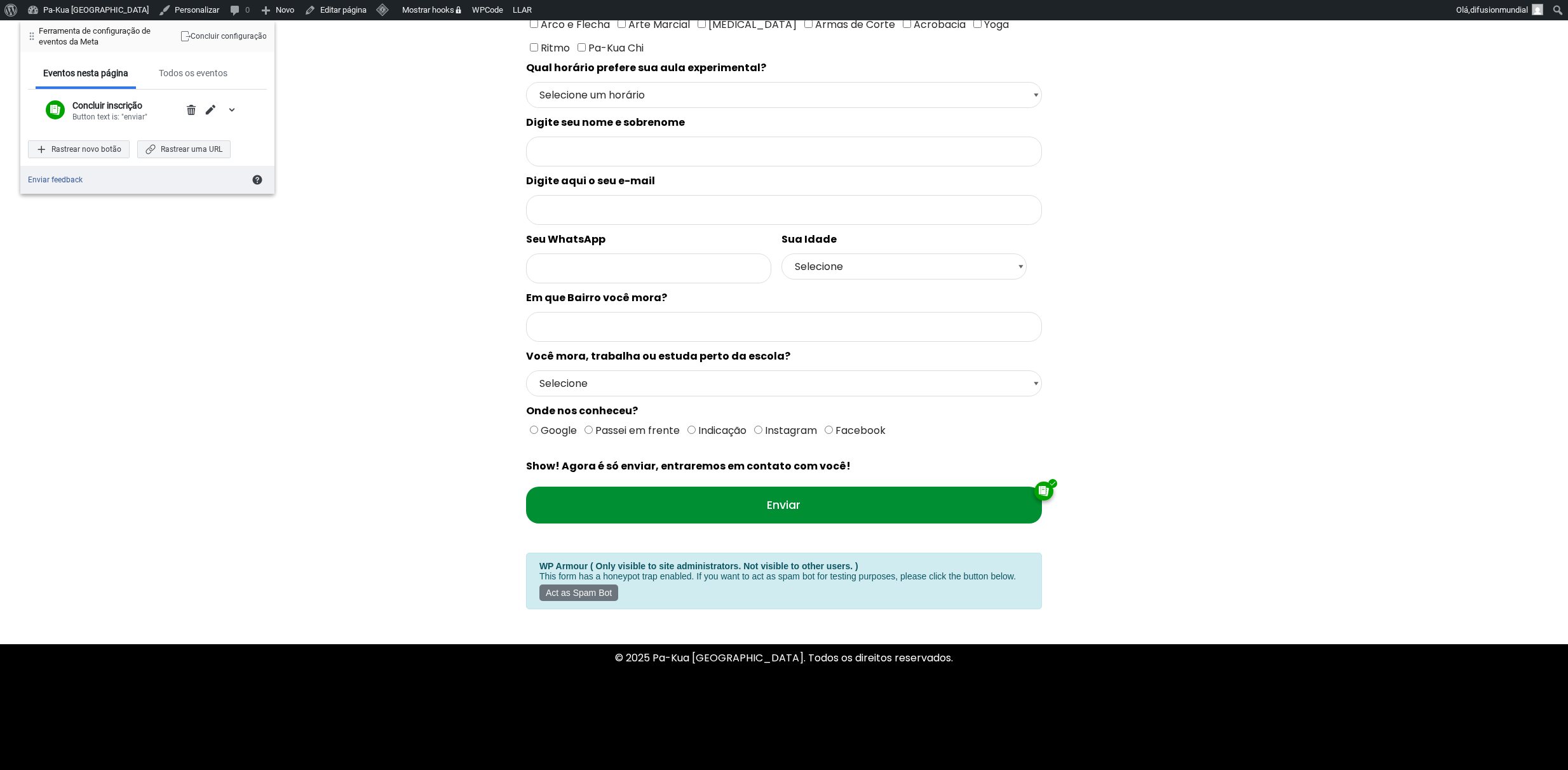
click at [826, 486] on input "Enviar" at bounding box center [783, 505] width 515 height 37
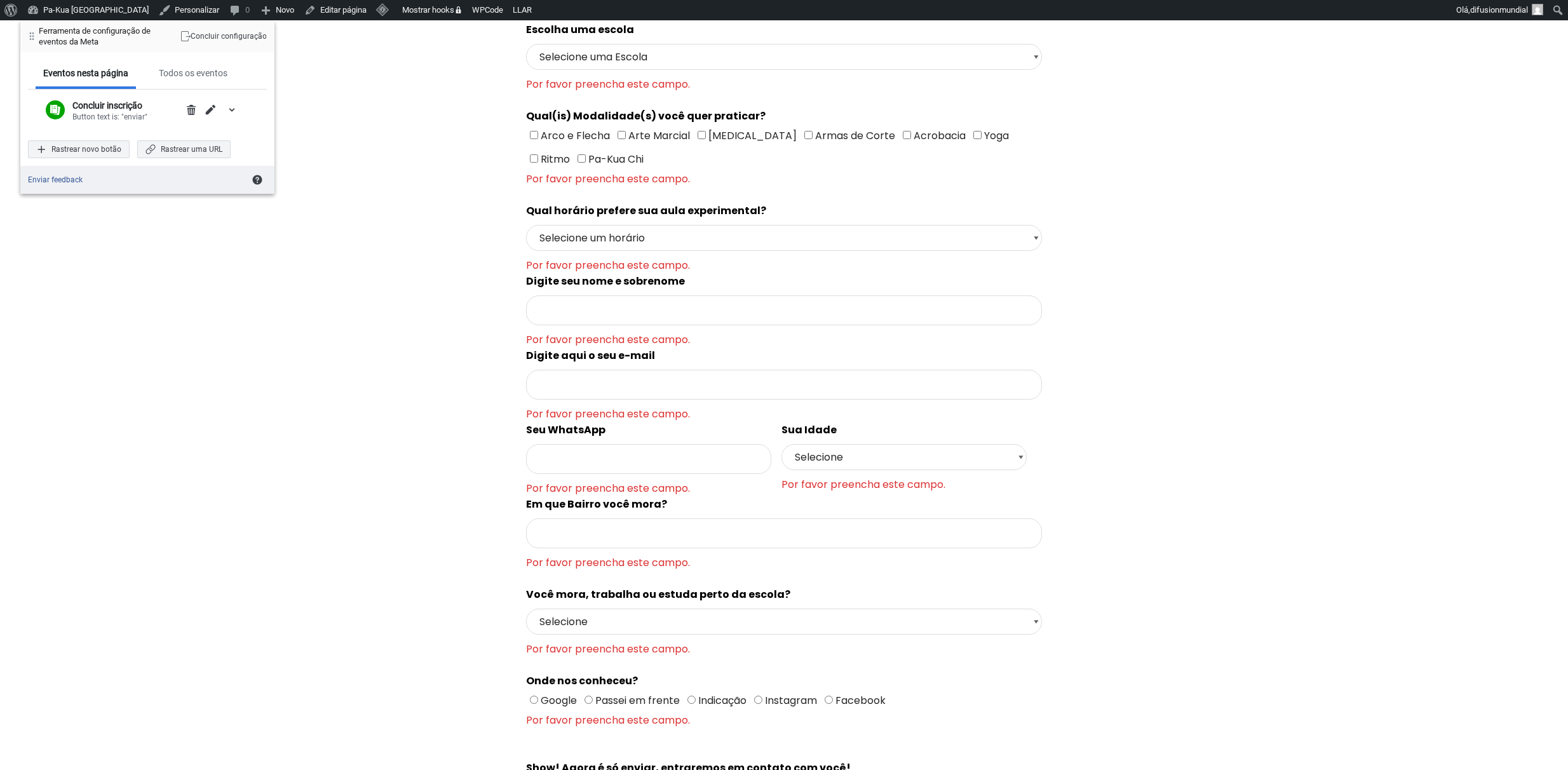
scroll to position [206, 0]
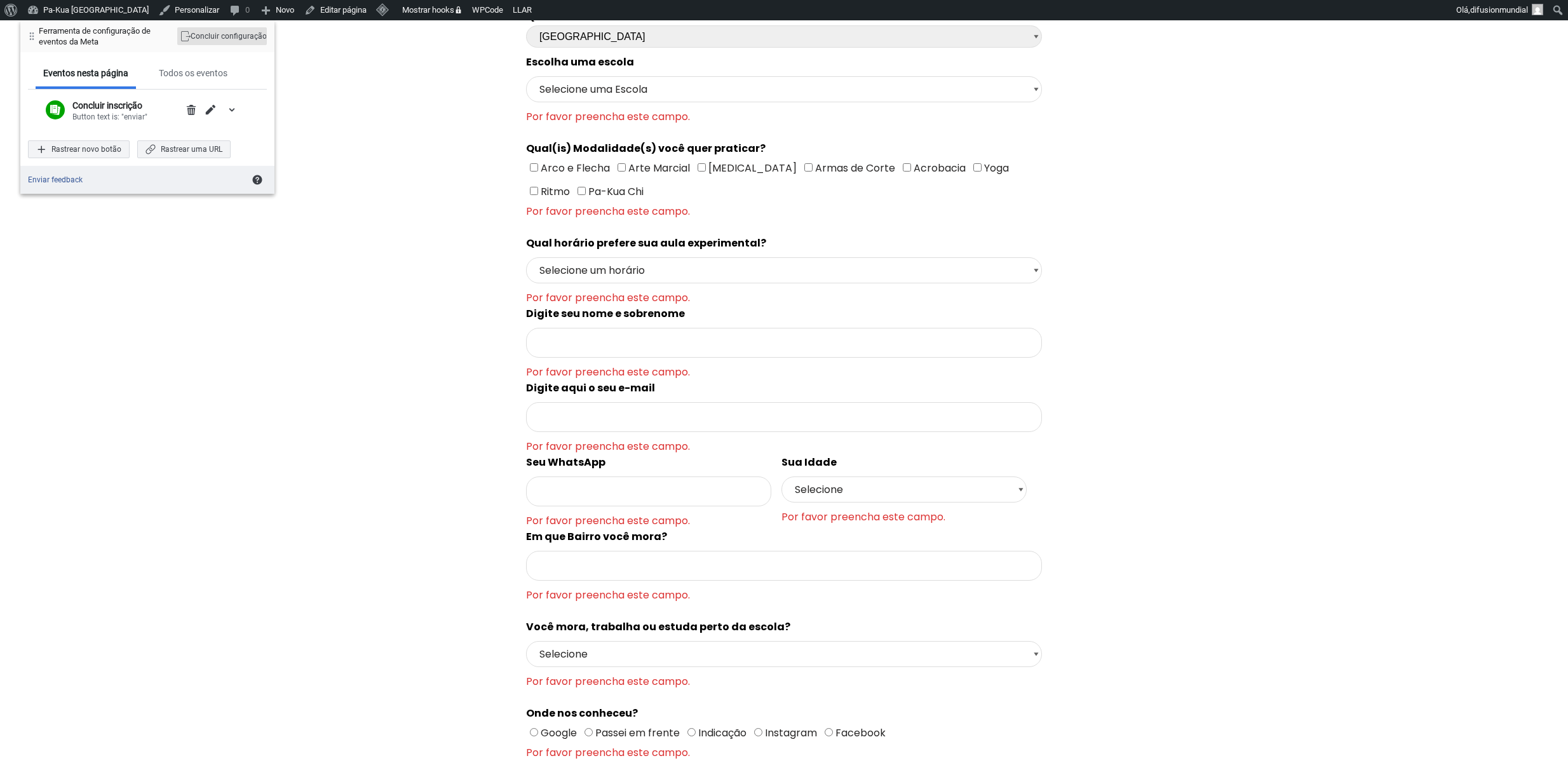
click at [234, 37] on div "Concluir configuração" at bounding box center [222, 36] width 89 height 18
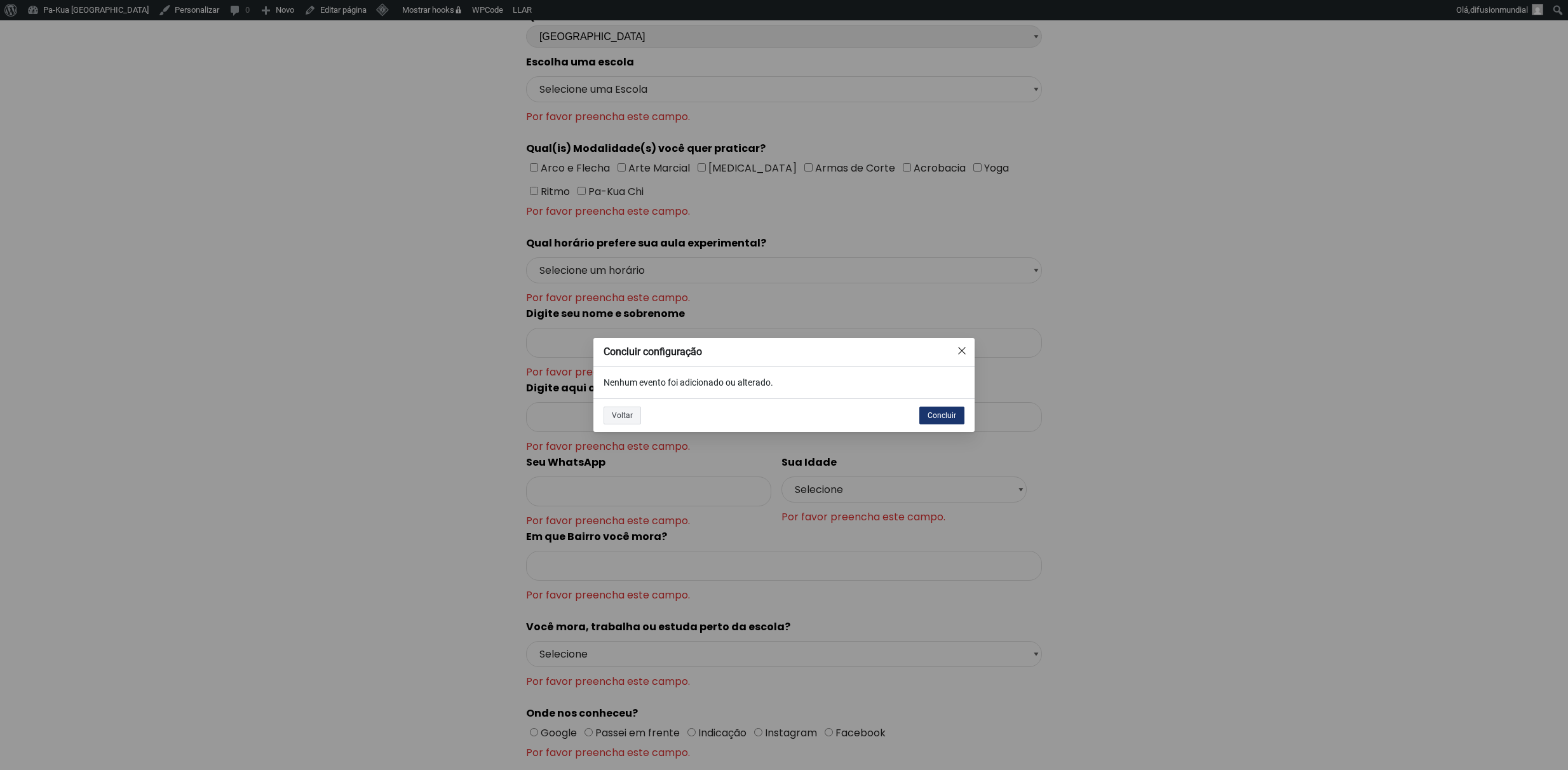
click at [940, 413] on div "Concluir" at bounding box center [942, 416] width 46 height 18
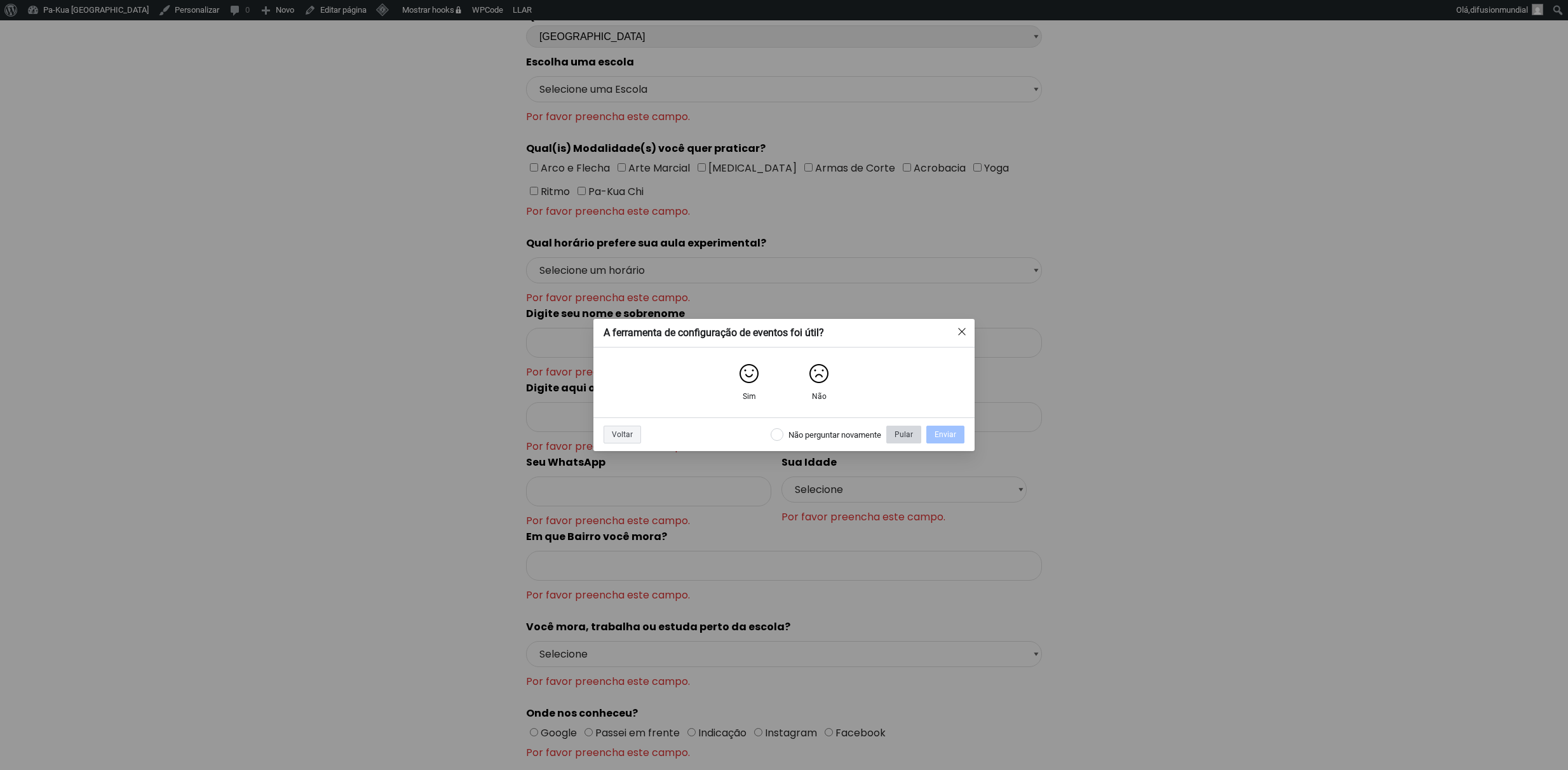
click at [906, 436] on div "Pular" at bounding box center [904, 434] width 35 height 18
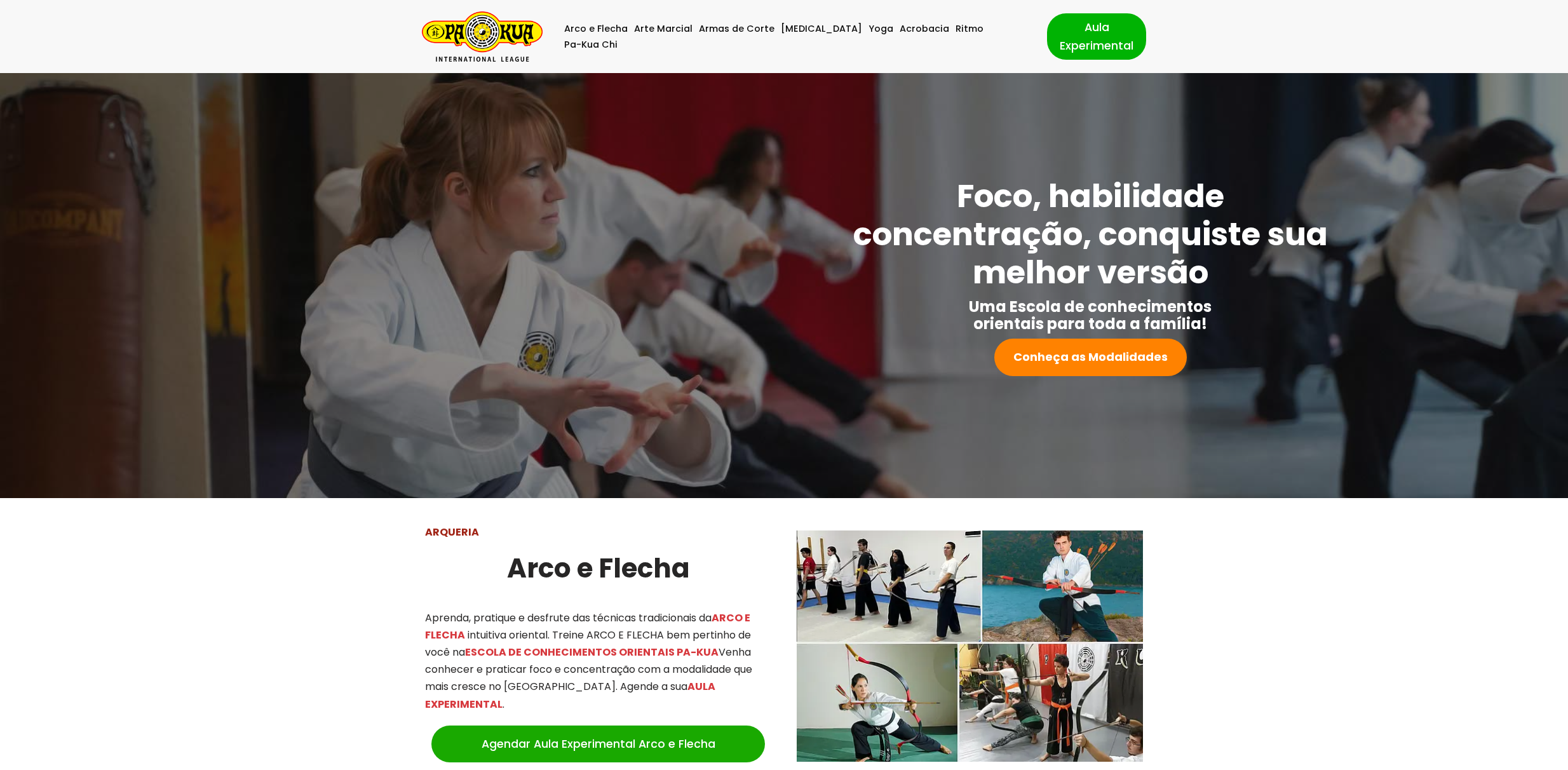
click at [297, 41] on div "Arco e Flecha Arte Marcial Armas de Corte Tai Chi Yoga Acrobacia Ritmo Pa-Kua C…" at bounding box center [784, 36] width 1568 height 73
